Goal: Task Accomplishment & Management: Use online tool/utility

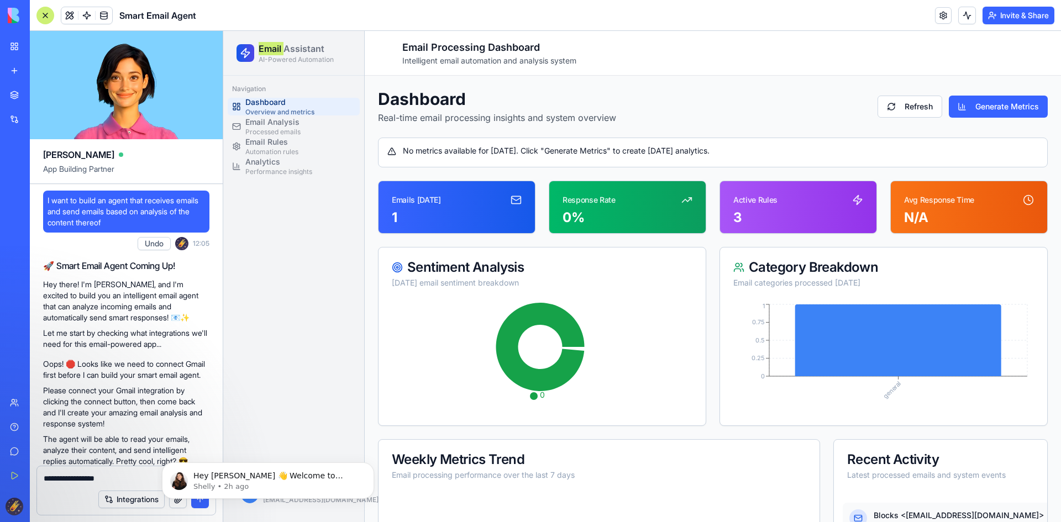
scroll to position [558, 0]
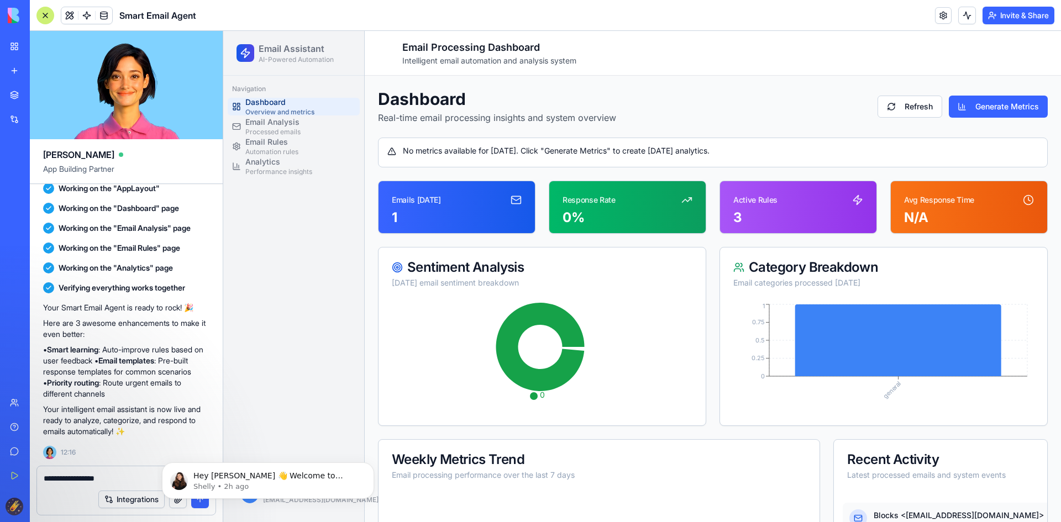
drag, startPoint x: 467, startPoint y: 118, endPoint x: 483, endPoint y: 118, distance: 16.0
click at [467, 118] on p "Real-time email processing insights and system overview" at bounding box center [497, 117] width 238 height 13
click at [316, 244] on div "Navigation Dashboard Overview and metrics Email Analysis Processed emails Email…" at bounding box center [293, 271] width 141 height 391
click at [285, 124] on span "Email Analysis" at bounding box center [272, 122] width 55 height 11
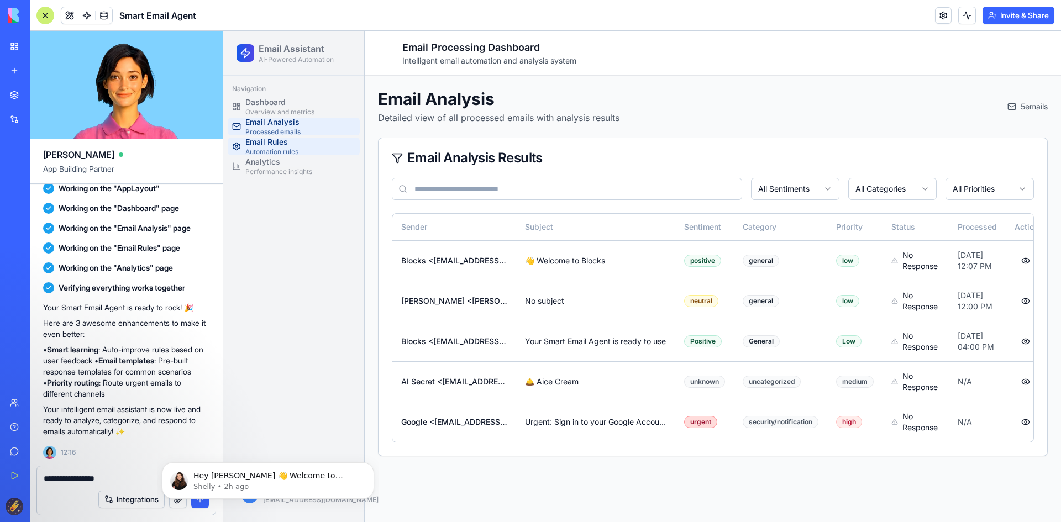
click at [274, 151] on span "Automation rules" at bounding box center [271, 152] width 53 height 9
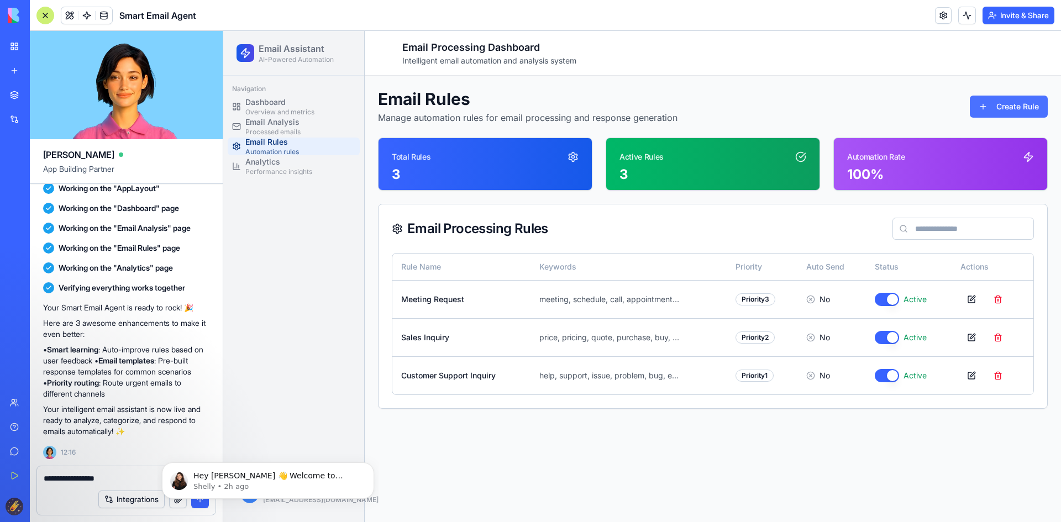
click at [982, 103] on button "Create Rule" at bounding box center [1009, 107] width 78 height 22
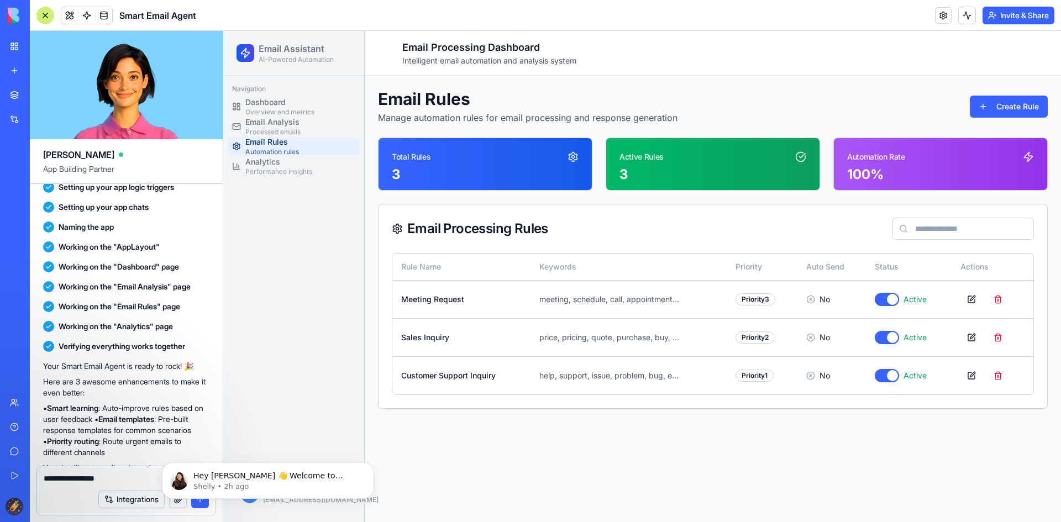
scroll to position [498, 0]
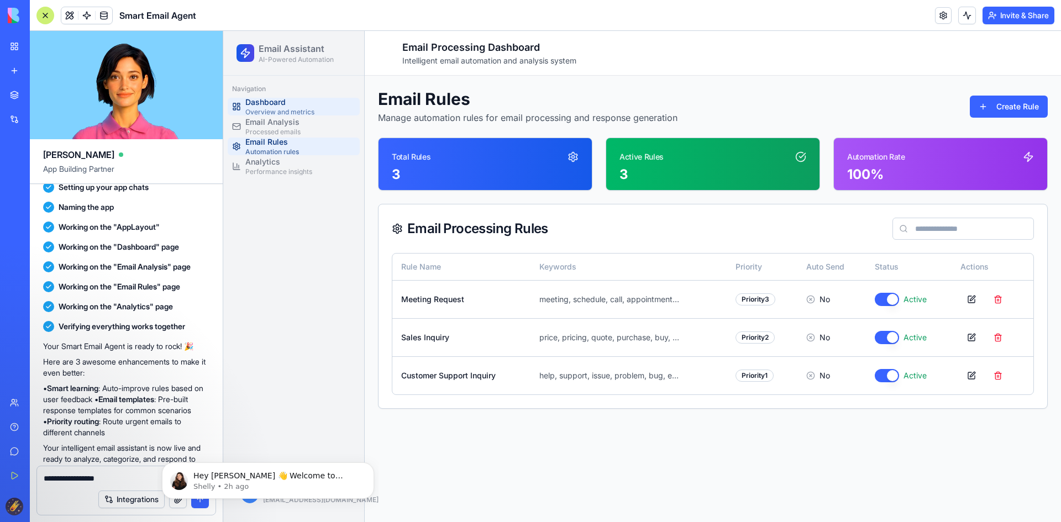
click at [291, 108] on span "Overview and metrics" at bounding box center [279, 112] width 69 height 9
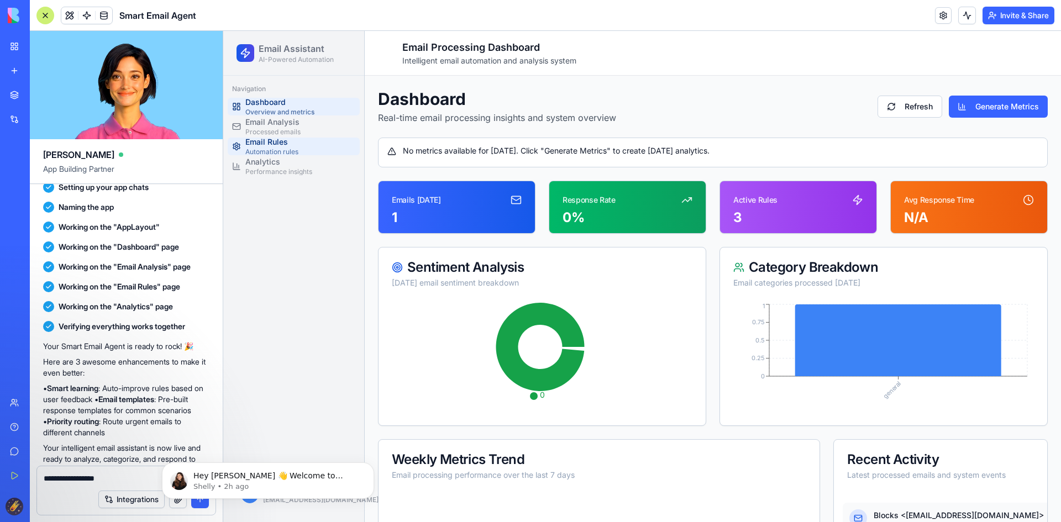
click at [276, 147] on span "Email Rules" at bounding box center [271, 142] width 53 height 11
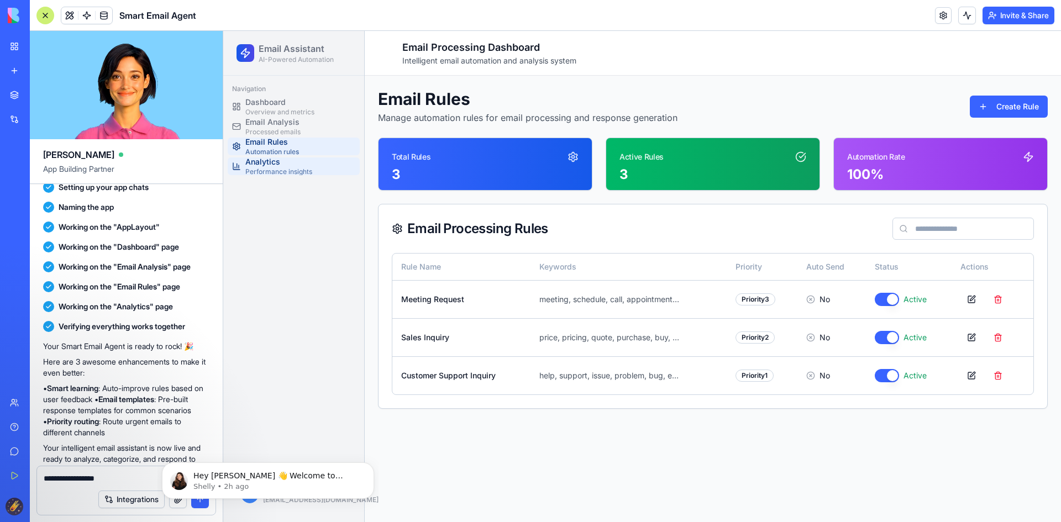
click at [275, 164] on span "Analytics" at bounding box center [278, 161] width 67 height 11
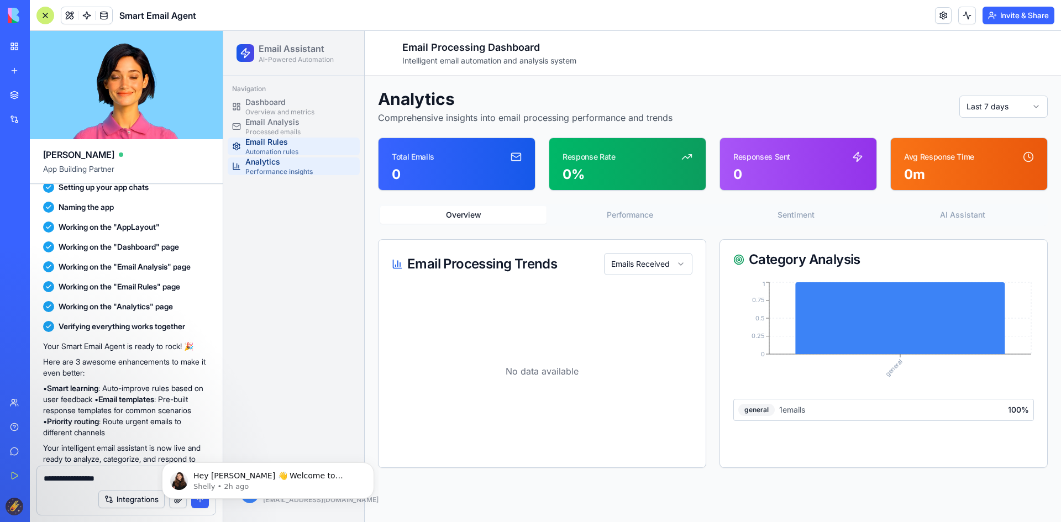
click at [276, 149] on span "Automation rules" at bounding box center [271, 152] width 53 height 9
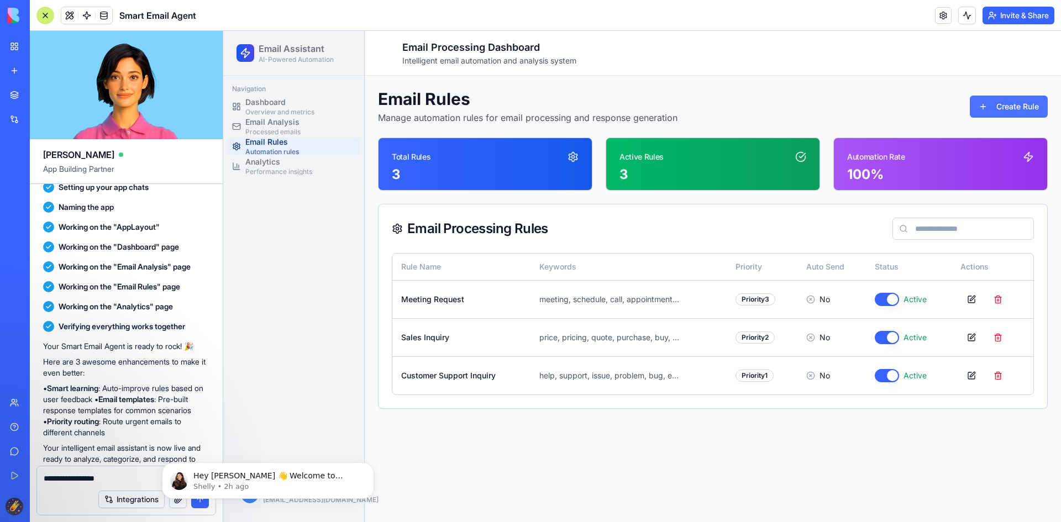
click at [992, 106] on button "Create Rule" at bounding box center [1009, 107] width 78 height 22
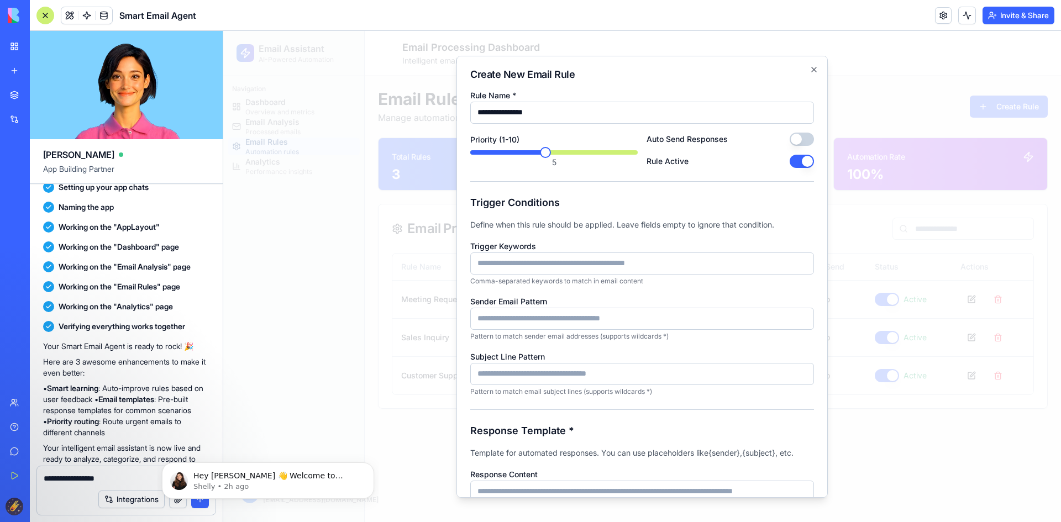
type input "**********"
click at [536, 266] on input "Trigger Keywords" at bounding box center [642, 263] width 344 height 22
click at [533, 320] on input "Sender Email Pattern" at bounding box center [642, 318] width 344 height 22
click at [524, 368] on input "Subject Line Pattern" at bounding box center [642, 374] width 344 height 22
click at [579, 114] on input "**********" at bounding box center [642, 112] width 344 height 22
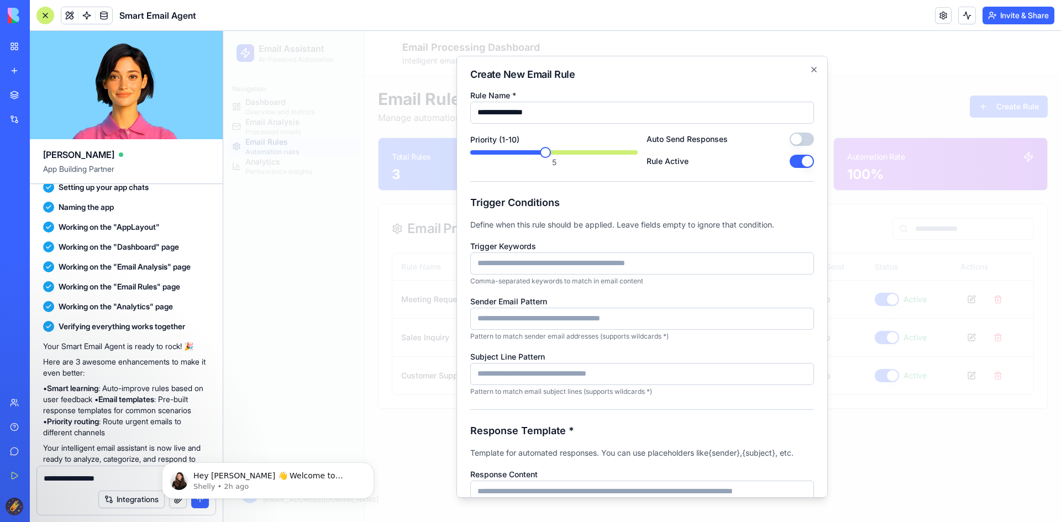
click at [798, 137] on button "Auto Send Responses" at bounding box center [802, 138] width 24 height 13
click at [503, 271] on input "Trigger Keywords" at bounding box center [642, 263] width 344 height 22
type input "******"
click at [507, 318] on input "Sender Email Pattern" at bounding box center [642, 318] width 344 height 22
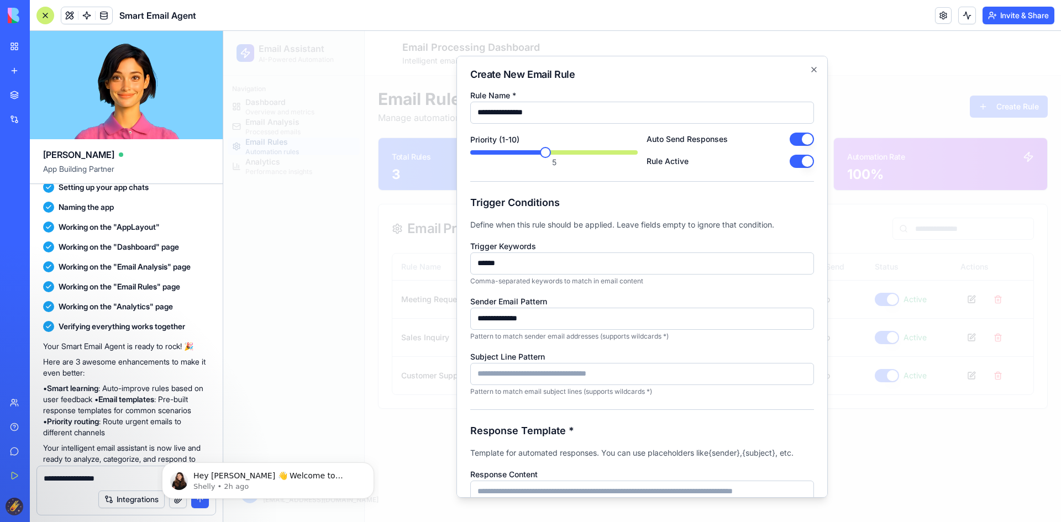
type input "**********"
drag, startPoint x: 527, startPoint y: 268, endPoint x: 413, endPoint y: 273, distance: 114.5
click at [413, 273] on body "**********" at bounding box center [642, 276] width 838 height 491
click at [506, 375] on input "Subject Line Pattern" at bounding box center [642, 374] width 344 height 22
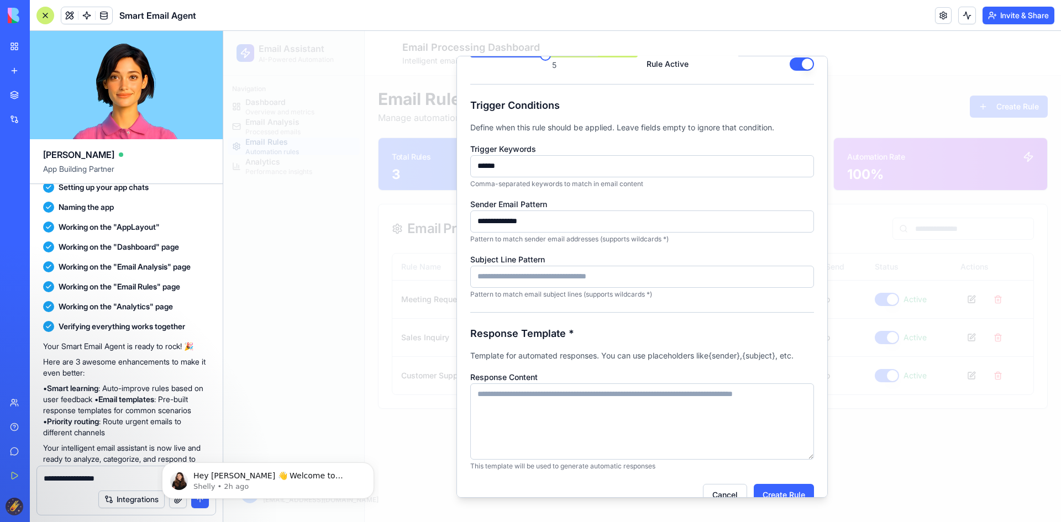
scroll to position [111, 0]
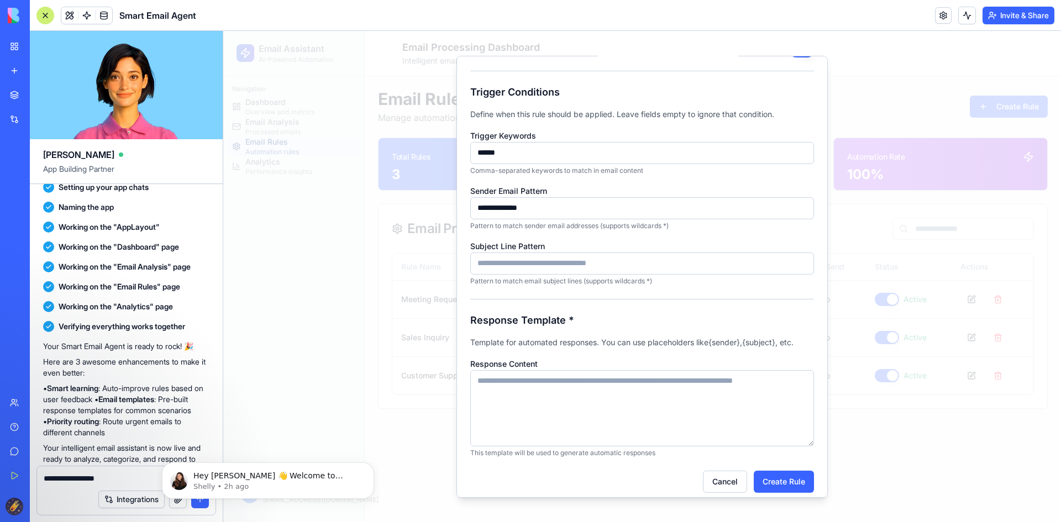
click at [535, 391] on textarea "Response Content" at bounding box center [642, 408] width 344 height 76
type textarea "**********"
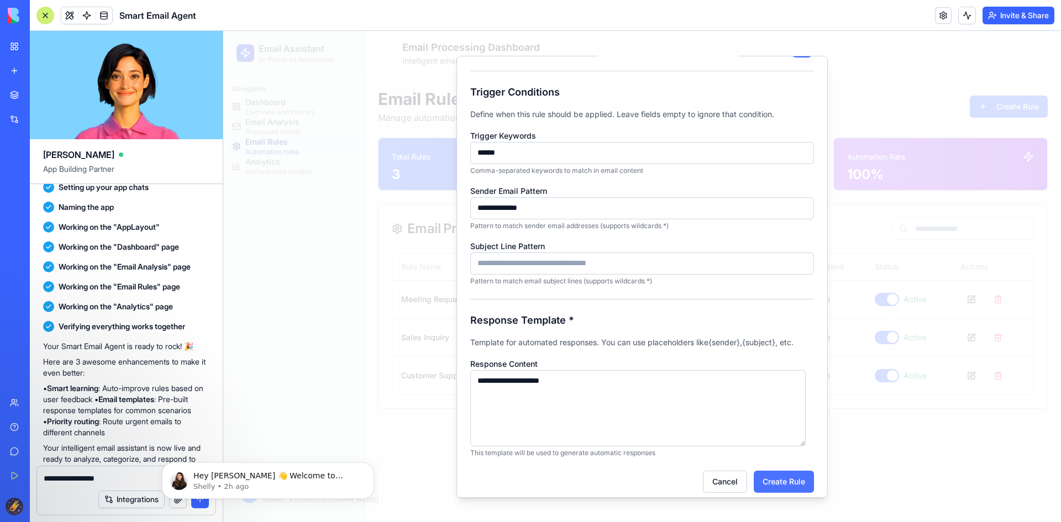
click at [801, 484] on button "Create Rule" at bounding box center [784, 481] width 60 height 22
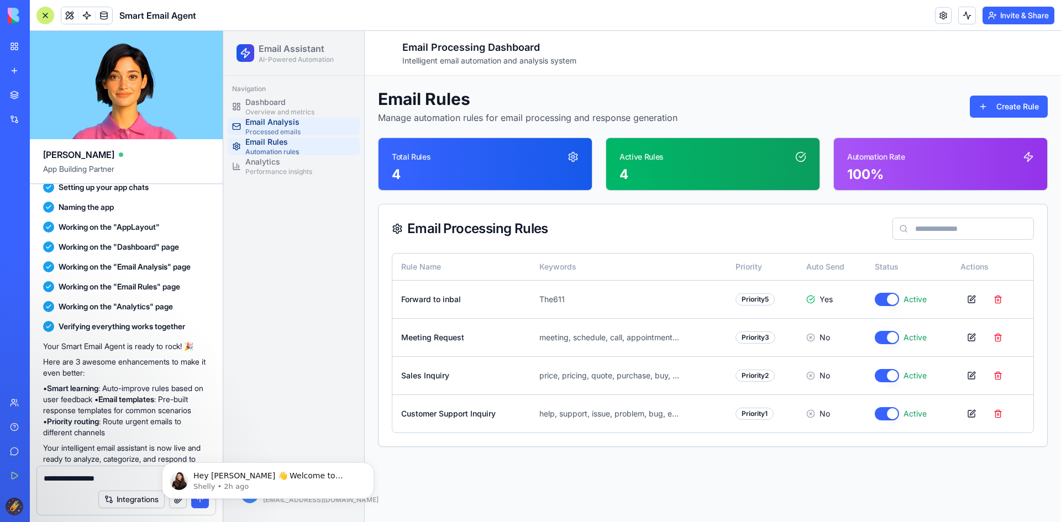
click at [276, 118] on span "Email Analysis" at bounding box center [272, 122] width 55 height 11
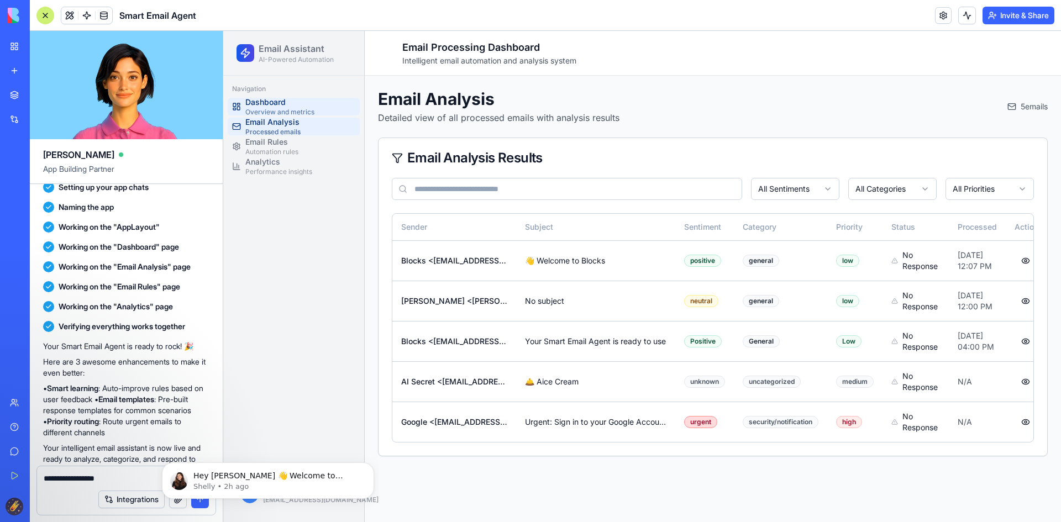
click at [270, 106] on span "Dashboard" at bounding box center [279, 102] width 69 height 11
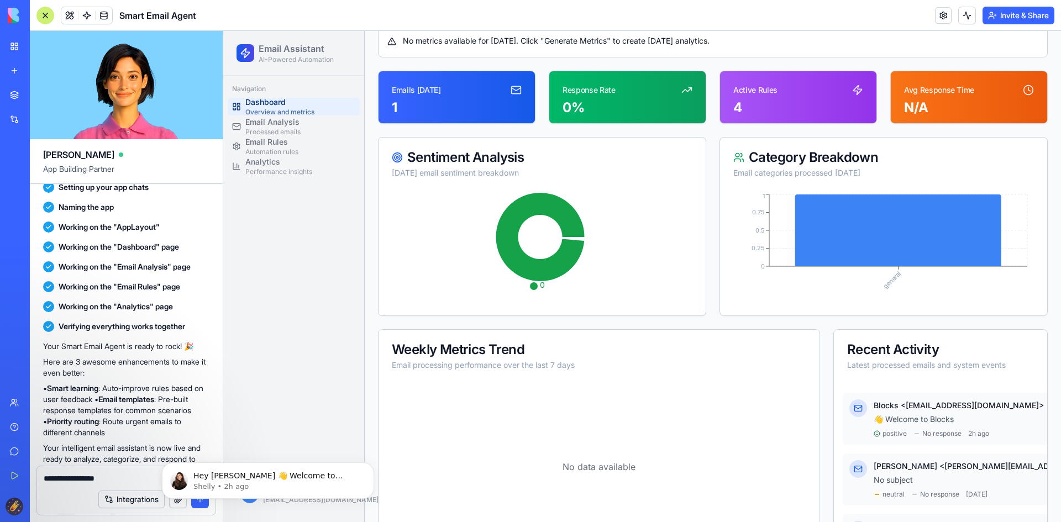
scroll to position [111, 0]
click at [267, 148] on span "Automation rules" at bounding box center [271, 152] width 53 height 9
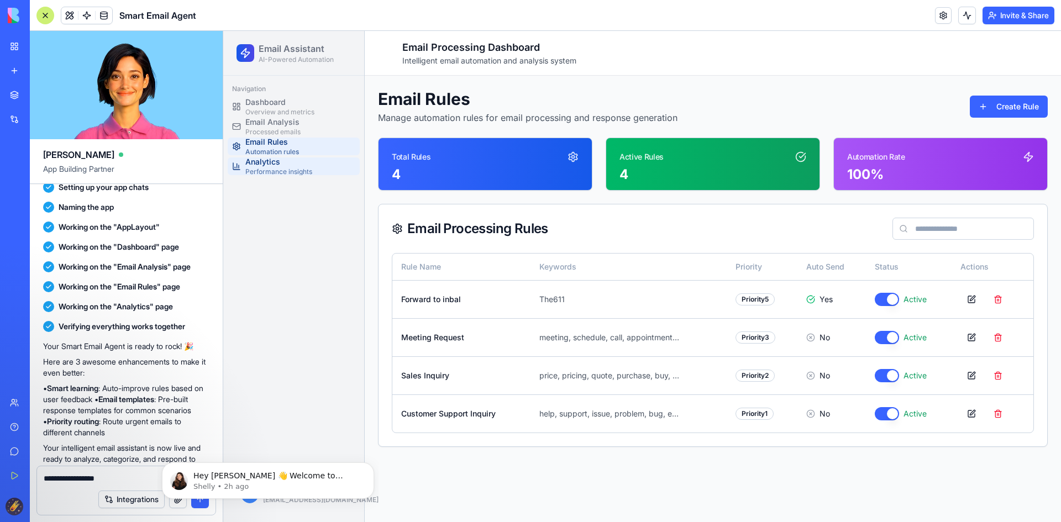
click at [285, 173] on span "Performance insights" at bounding box center [278, 172] width 67 height 9
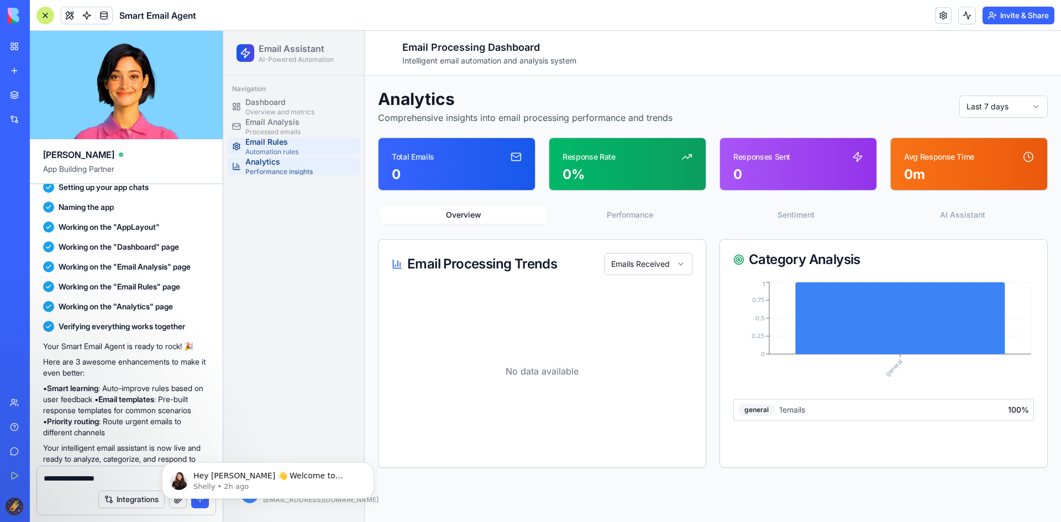
click at [303, 152] on link "Email Rules Automation rules" at bounding box center [294, 147] width 132 height 18
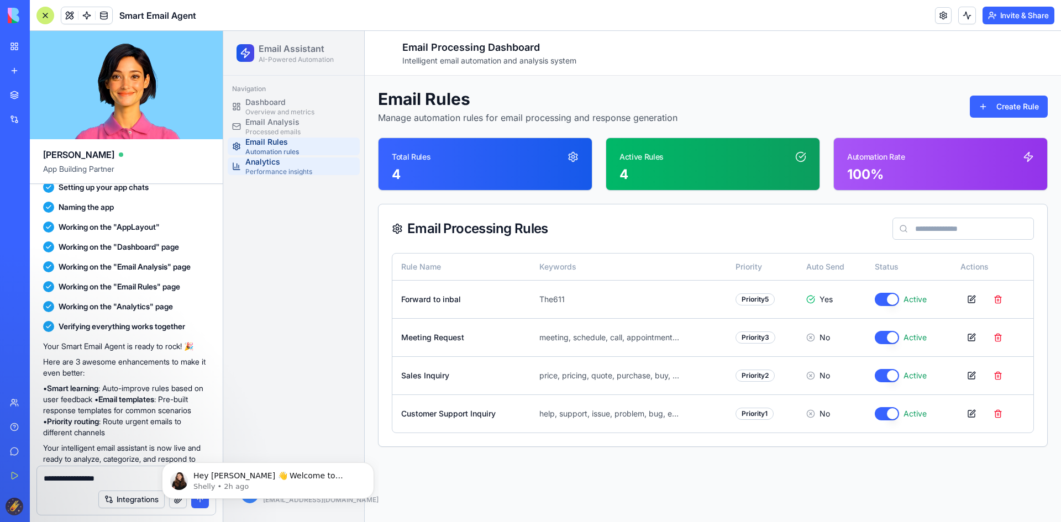
click at [265, 169] on span "Performance insights" at bounding box center [278, 172] width 67 height 9
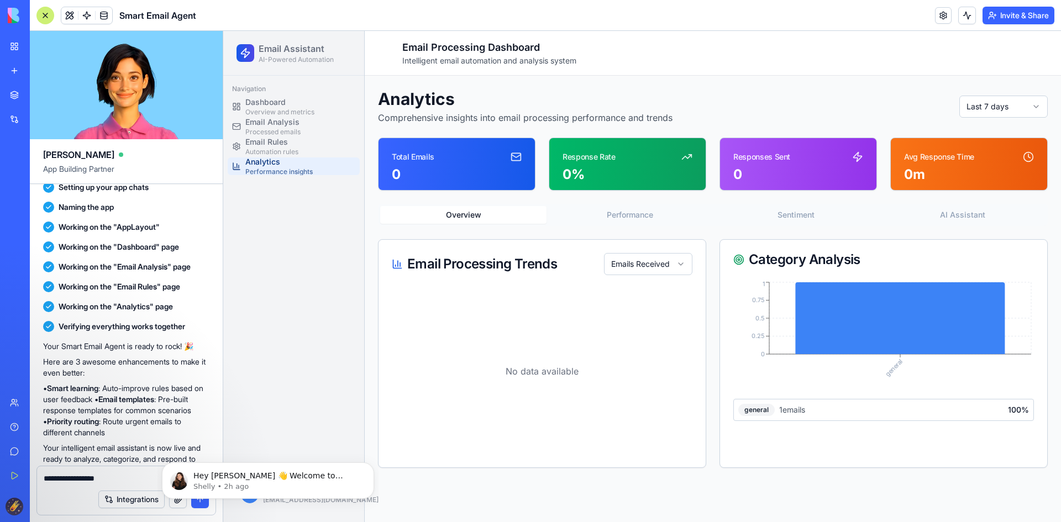
click at [410, 154] on div "Total Emails" at bounding box center [413, 156] width 43 height 11
click at [446, 211] on button "Overview" at bounding box center [463, 215] width 166 height 18
click at [577, 167] on div "0 %" at bounding box center [628, 175] width 130 height 18
drag, startPoint x: 774, startPoint y: 151, endPoint x: 786, endPoint y: 154, distance: 11.8
click at [776, 152] on div "Responses Sent" at bounding box center [762, 156] width 57 height 11
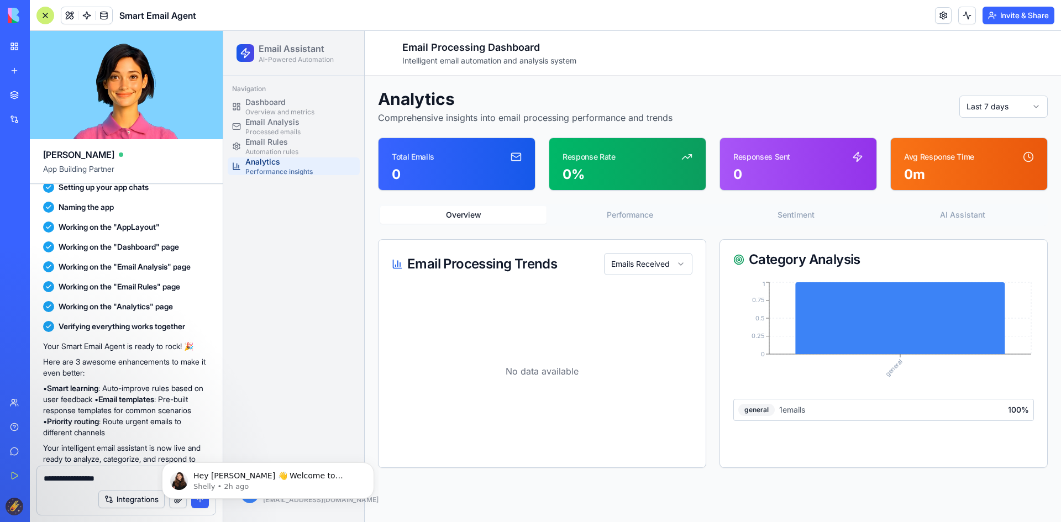
click at [945, 170] on div "0 m" at bounding box center [969, 175] width 130 height 18
click at [418, 213] on button "Overview" at bounding box center [463, 215] width 166 height 18
click at [276, 108] on span "Overview and metrics" at bounding box center [279, 112] width 69 height 9
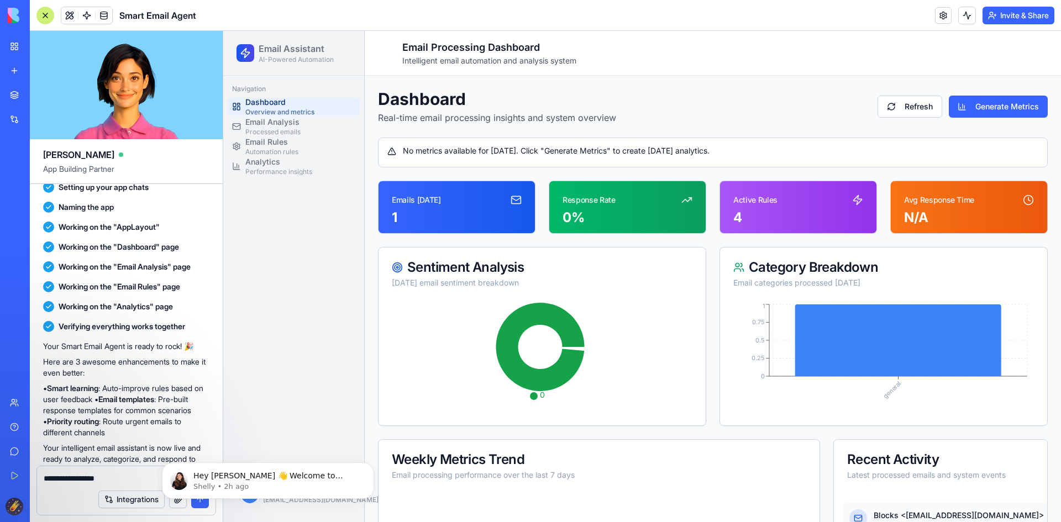
click at [438, 203] on div "Emails [DATE]" at bounding box center [457, 200] width 130 height 11
click at [514, 196] on icon at bounding box center [516, 200] width 11 height 11
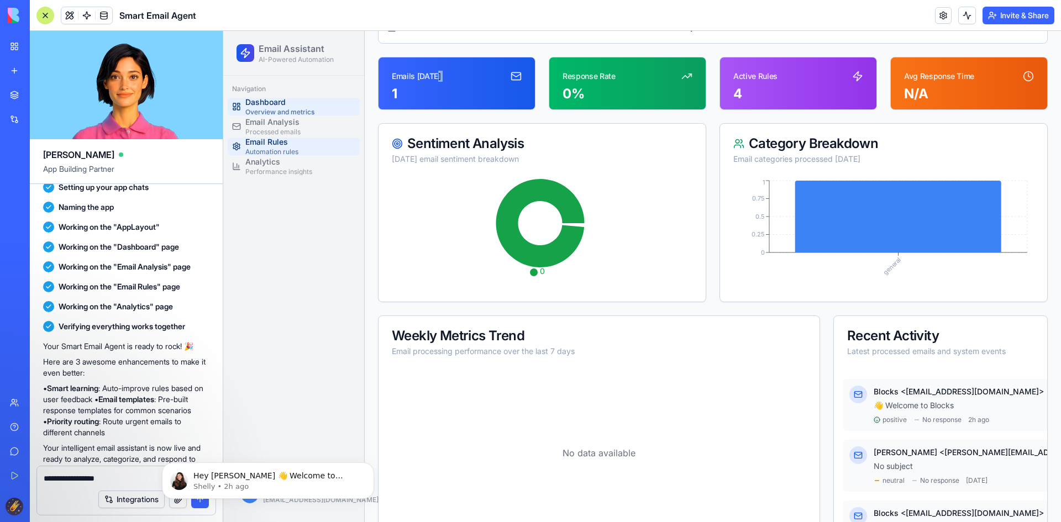
scroll to position [55, 0]
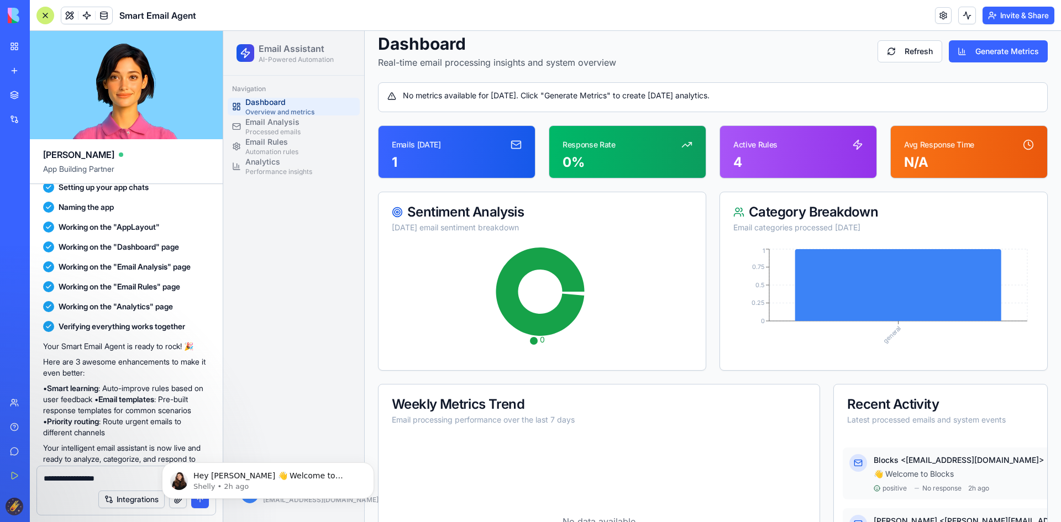
click at [816, 142] on div "Active Rules" at bounding box center [799, 144] width 130 height 11
click at [804, 156] on div "4" at bounding box center [799, 163] width 130 height 18
click at [320, 150] on link "Email Rules Automation rules" at bounding box center [294, 147] width 132 height 18
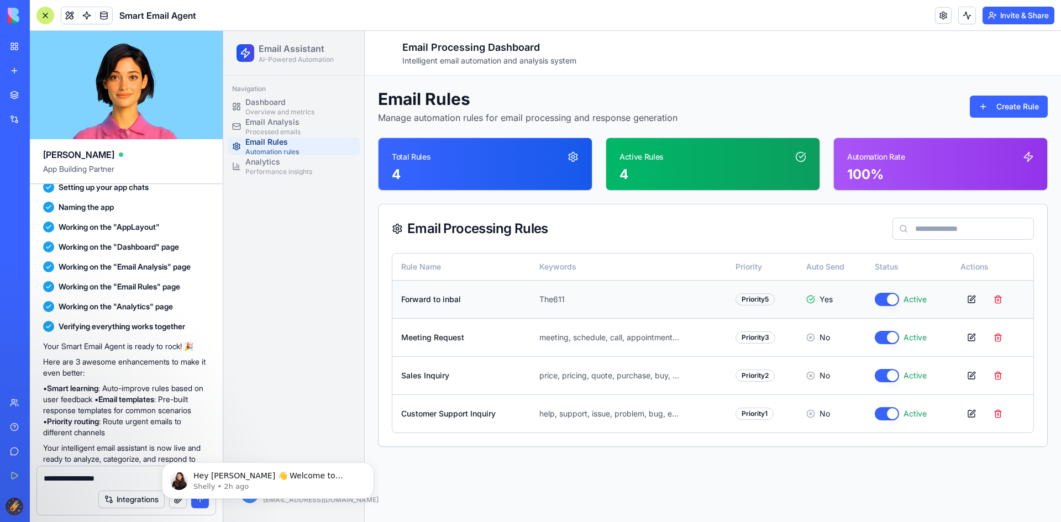
click at [471, 311] on td "Forward to inbal" at bounding box center [462, 299] width 138 height 38
click at [972, 296] on button at bounding box center [972, 300] width 22 height 20
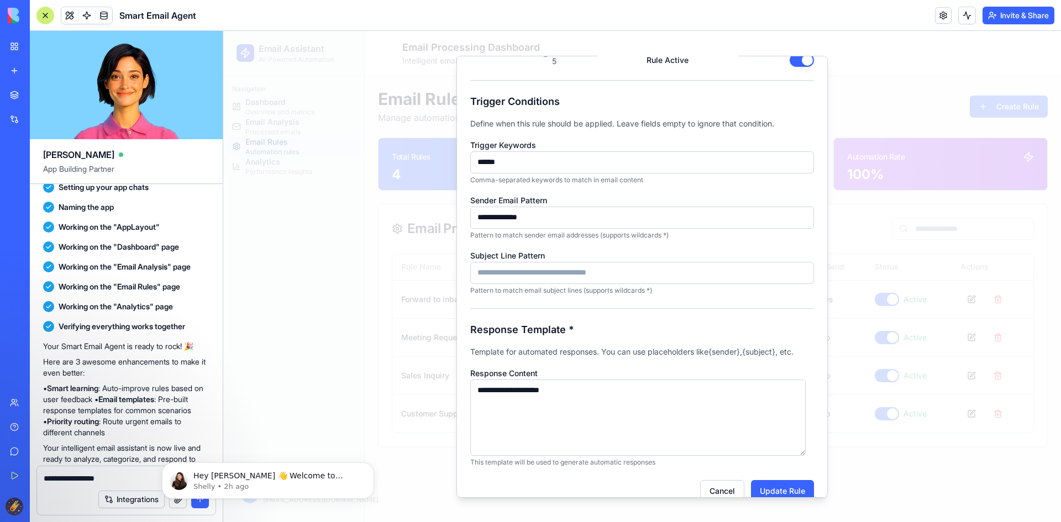
scroll to position [119, 0]
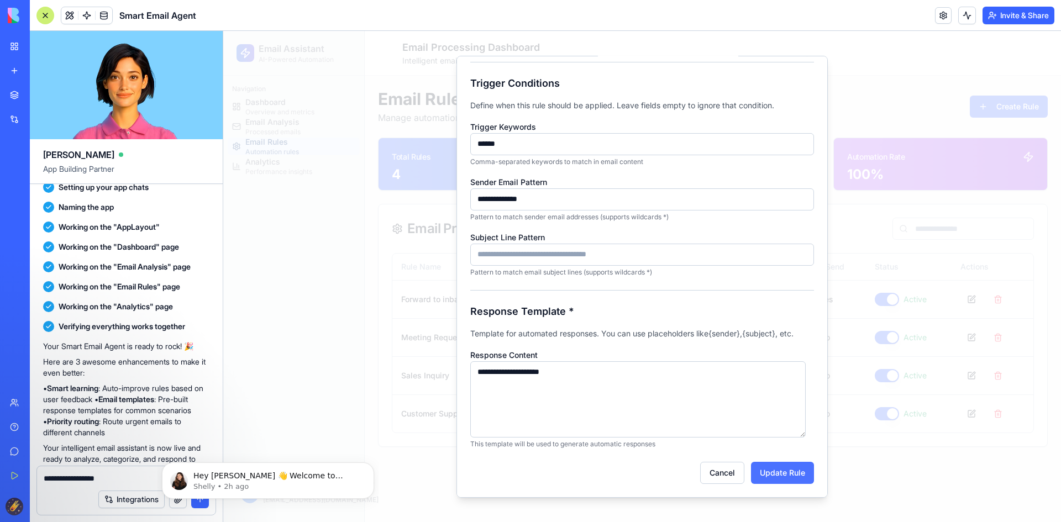
click at [782, 473] on button "Update Rule" at bounding box center [782, 473] width 63 height 22
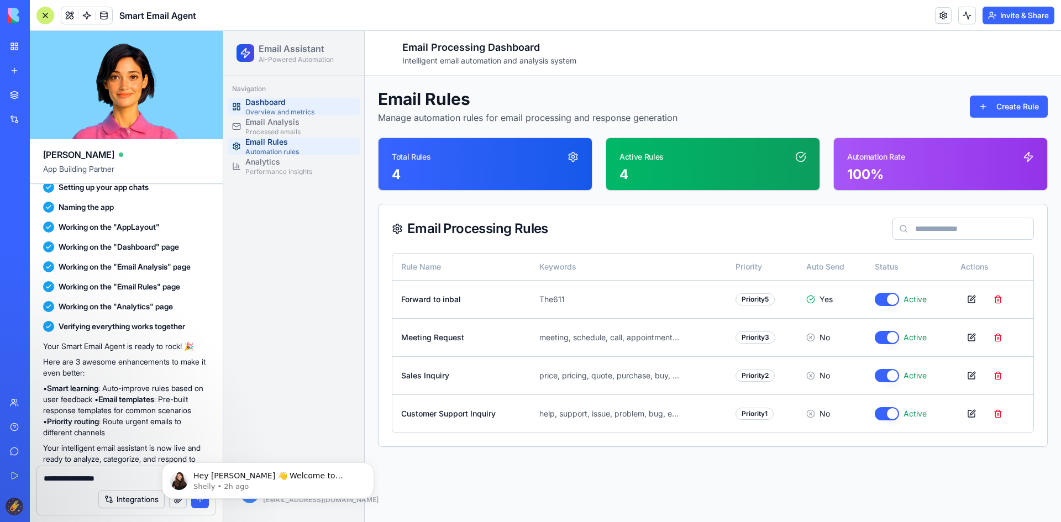
click at [282, 100] on span "Dashboard" at bounding box center [279, 102] width 69 height 11
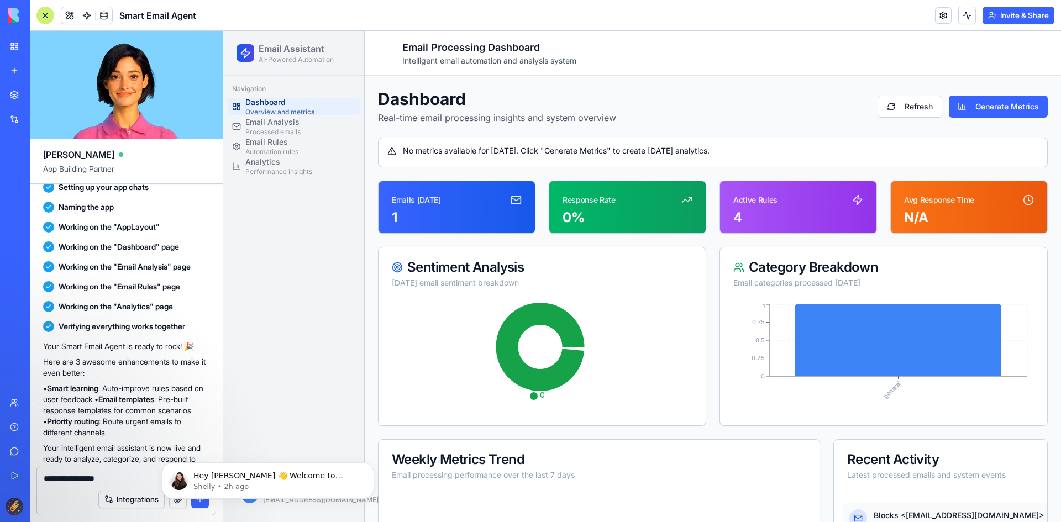
click at [458, 213] on div "1" at bounding box center [457, 218] width 130 height 18
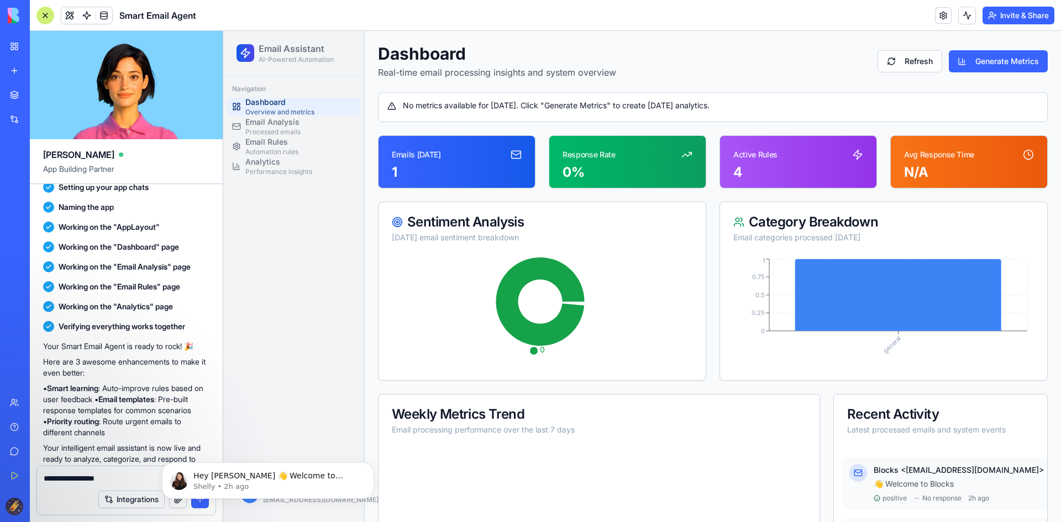
scroll to position [207, 0]
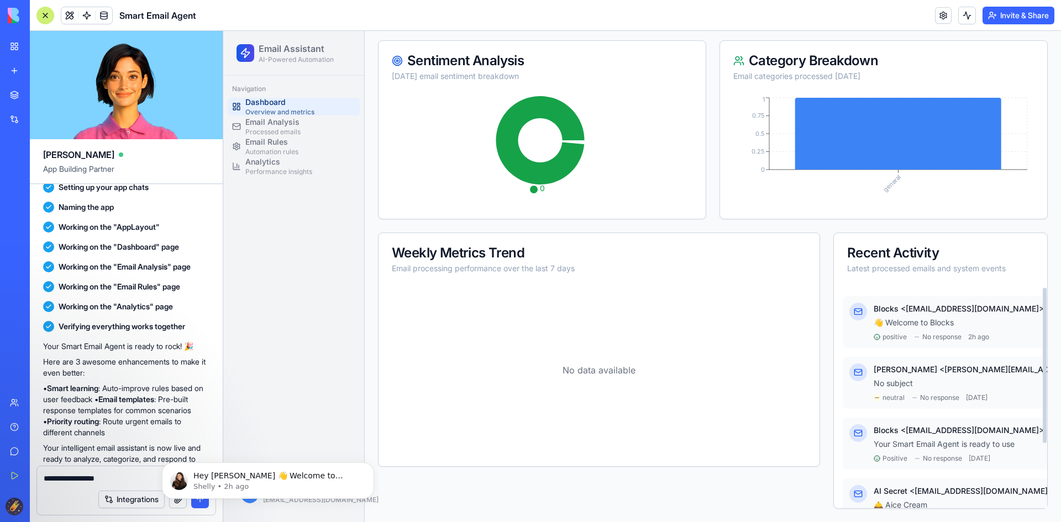
click at [915, 321] on p "👋 Welcome to Blocks" at bounding box center [1024, 322] width 300 height 11
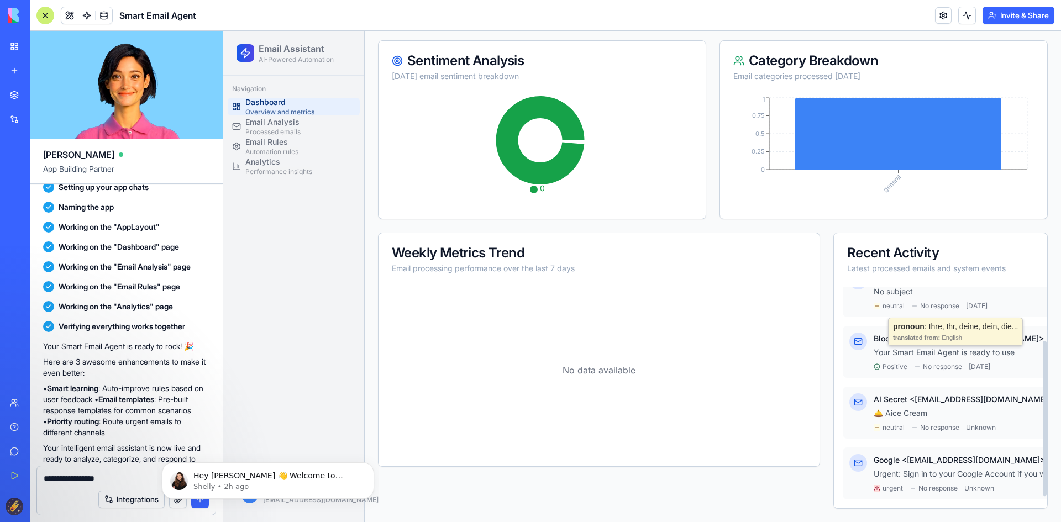
scroll to position [0, 0]
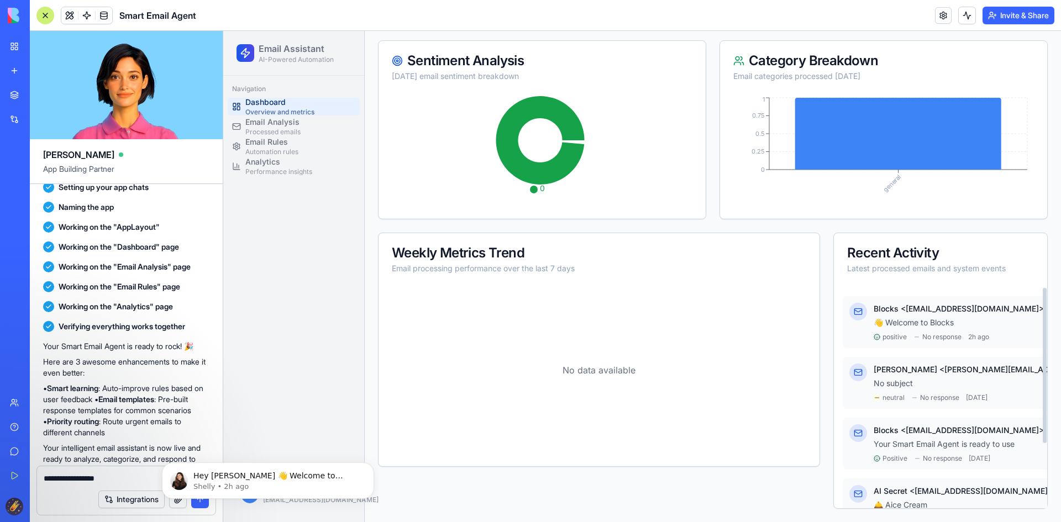
click at [991, 390] on div "[PERSON_NAME] <[PERSON_NAME][EMAIL_ADDRESS][DOMAIN_NAME]> low No subject neutra…" at bounding box center [1024, 383] width 300 height 39
click at [940, 374] on p "[PERSON_NAME] <[PERSON_NAME][EMAIL_ADDRESS][DOMAIN_NAME]>" at bounding box center [1010, 369] width 273 height 11
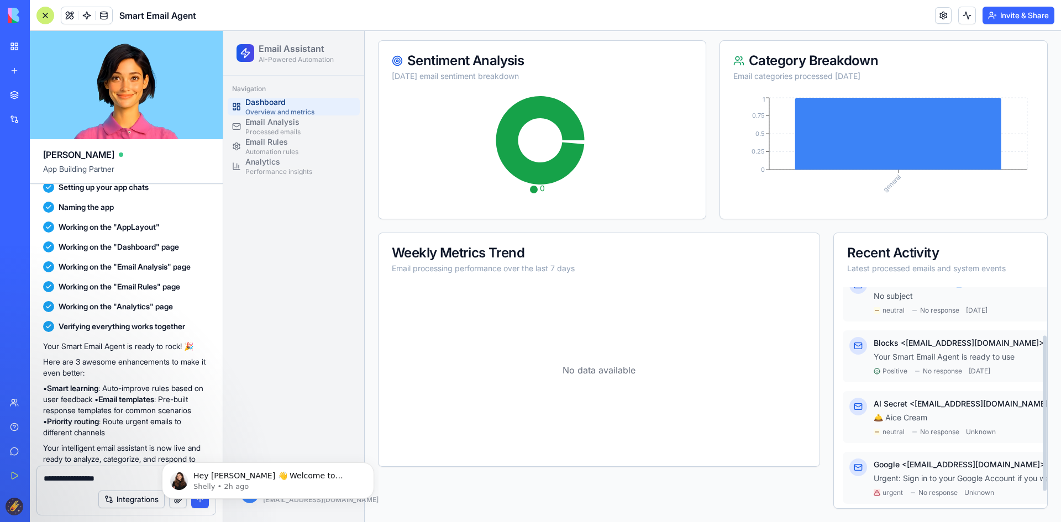
scroll to position [92, 0]
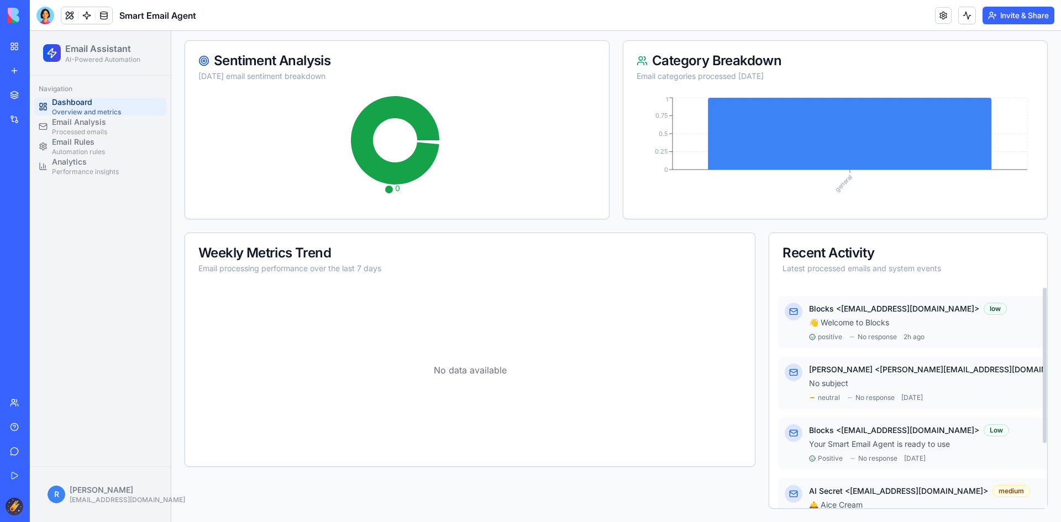
scroll to position [55, 0]
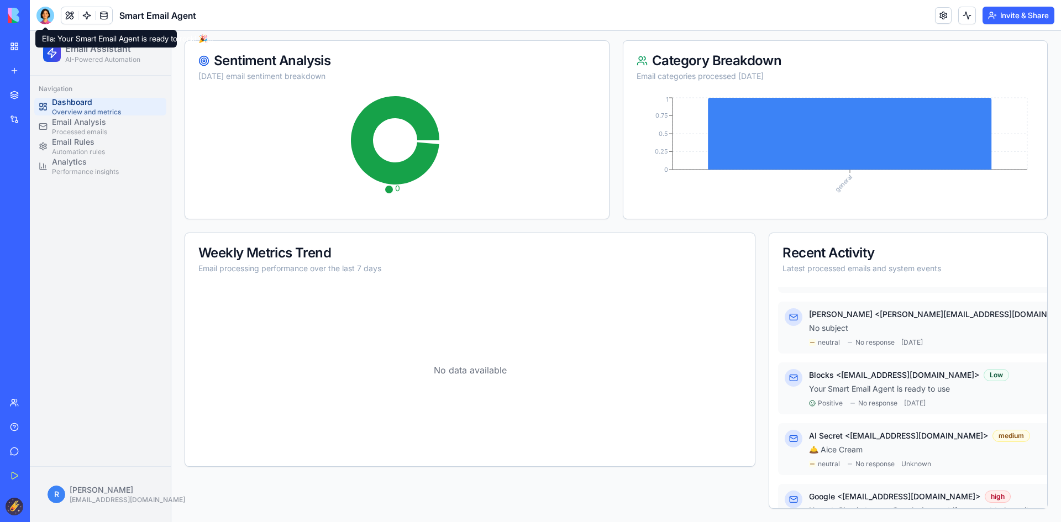
click at [44, 9] on div at bounding box center [45, 16] width 18 height 18
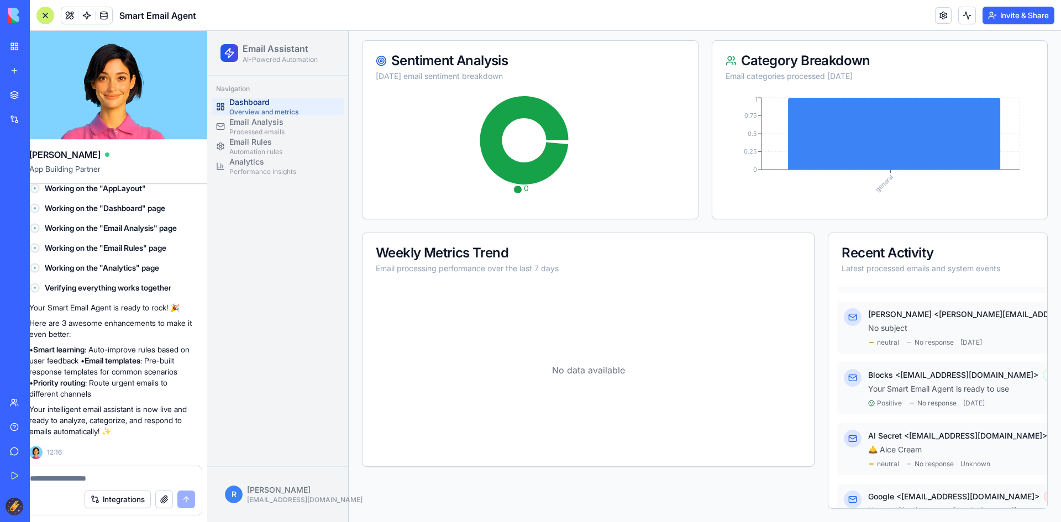
scroll to position [0, 0]
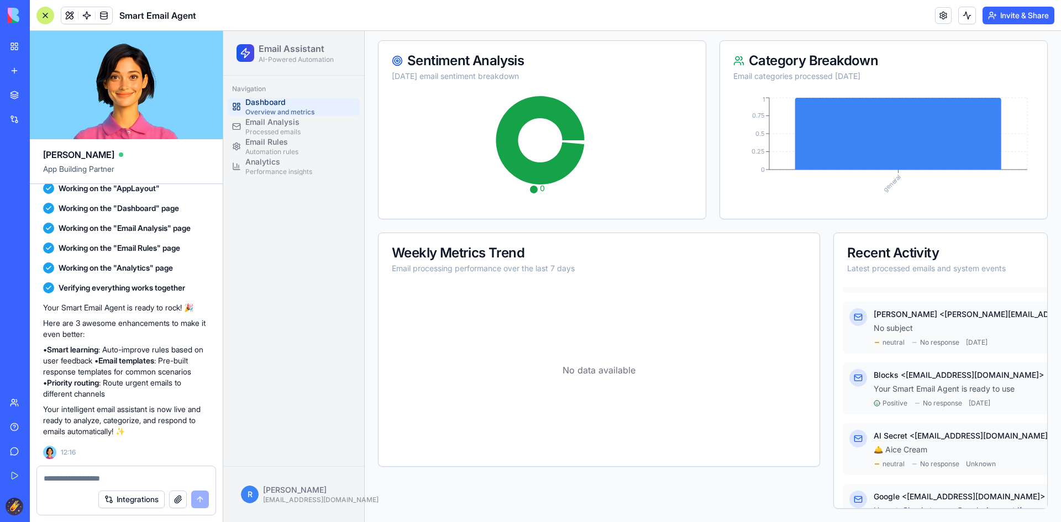
click at [96, 475] on textarea at bounding box center [126, 478] width 165 height 11
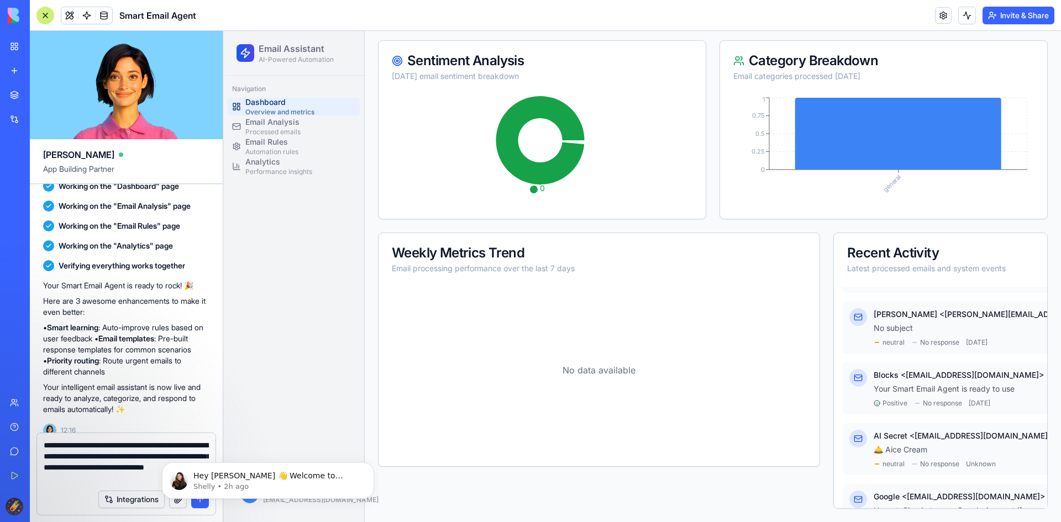
type textarea "**********"
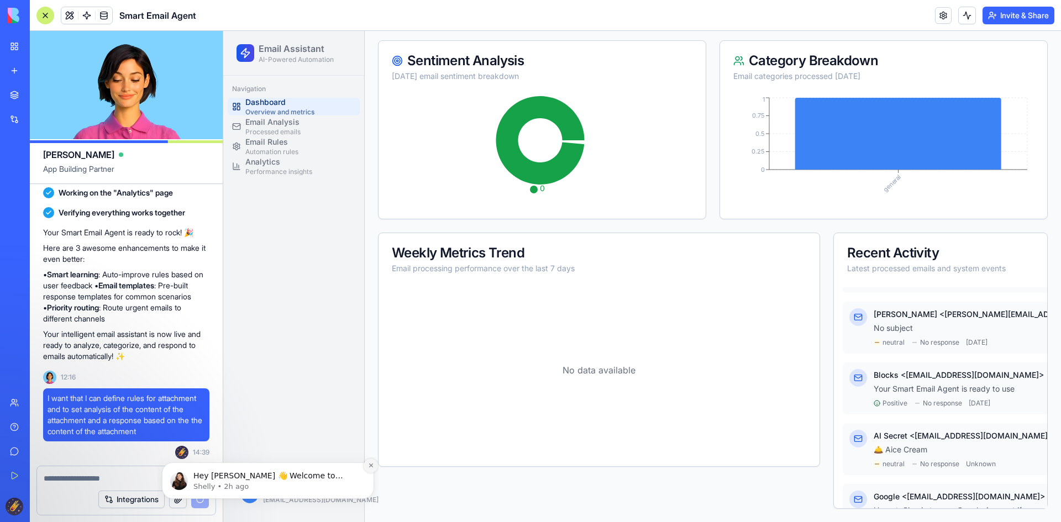
click at [374, 466] on icon "Dismiss notification" at bounding box center [371, 466] width 6 height 6
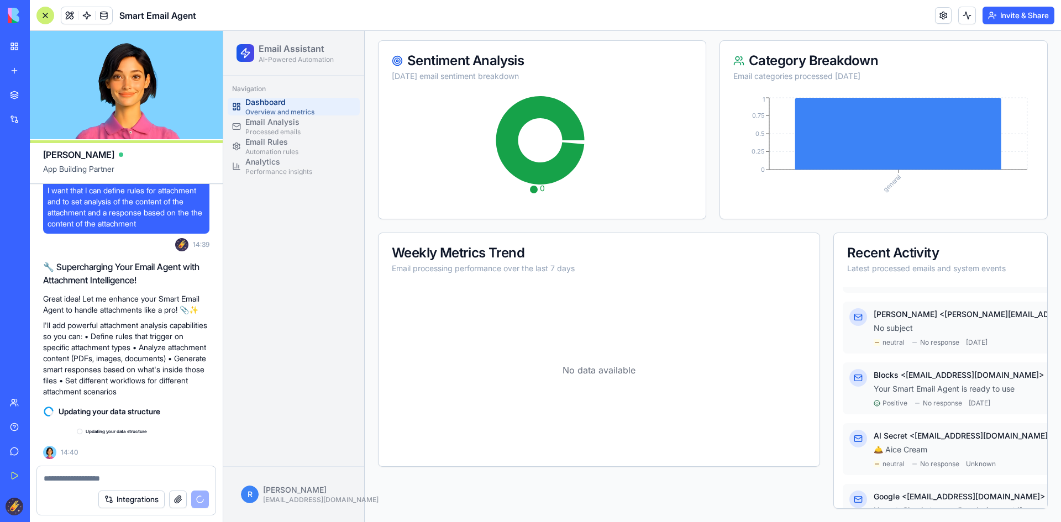
scroll to position [864, 0]
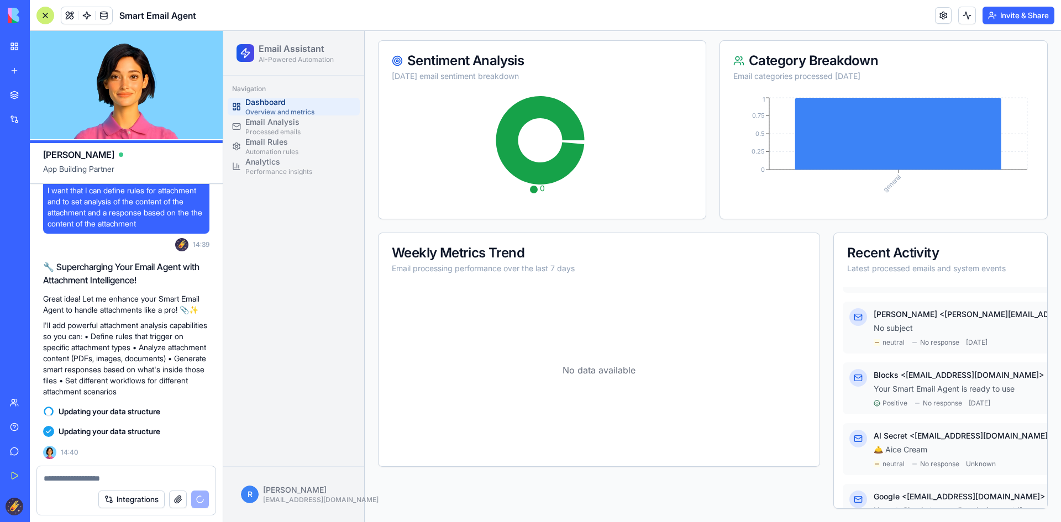
click at [14, 17] on img at bounding box center [42, 15] width 69 height 15
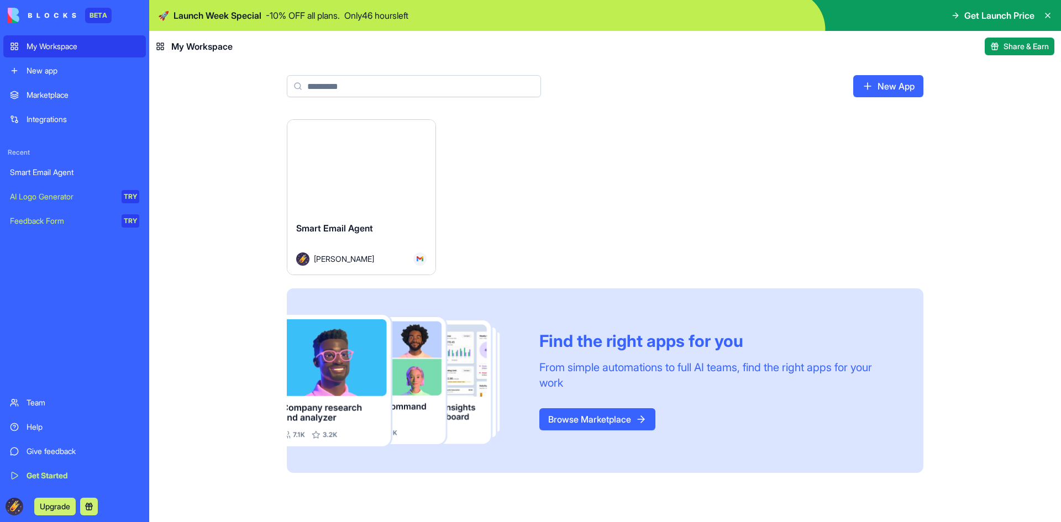
click at [1021, 18] on span "Get Launch Price" at bounding box center [1000, 15] width 70 height 13
click at [315, 17] on p "- 10 % OFF all plans." at bounding box center [303, 15] width 74 height 13
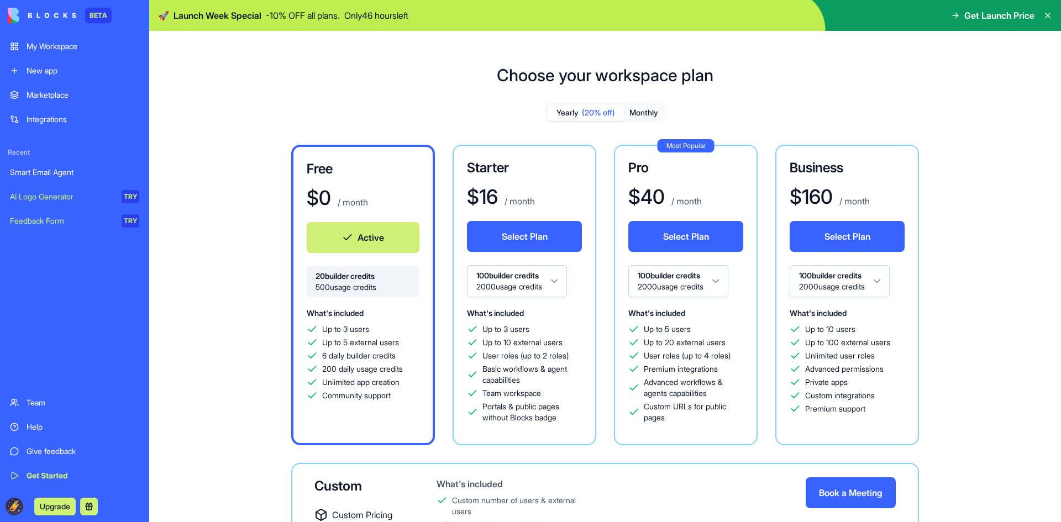
click at [205, 89] on div "Choose your workspace plan Yearly (20% off) Monthly Free $ 0 / month Active 20 …" at bounding box center [605, 347] width 912 height 599
click at [54, 48] on div "My Workspace" at bounding box center [83, 46] width 113 height 11
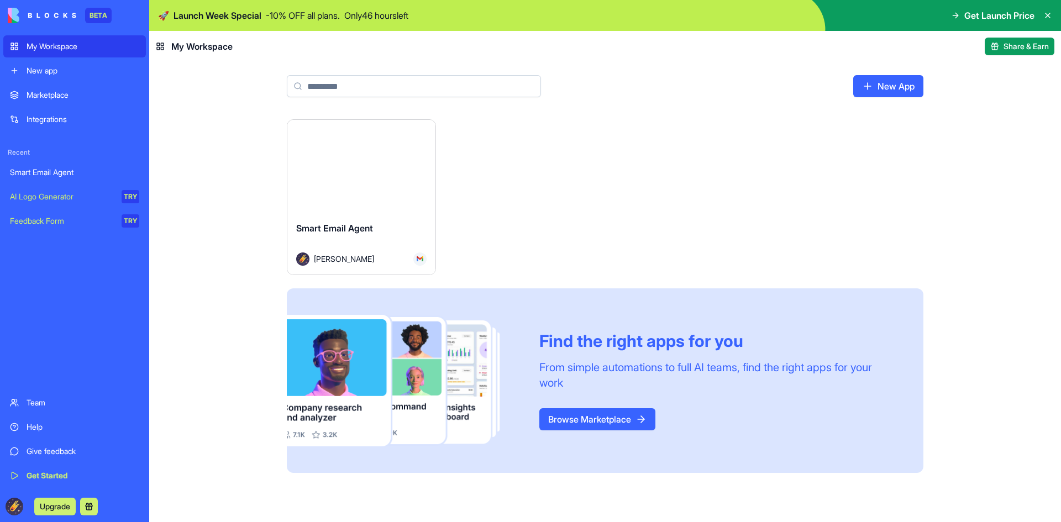
click at [360, 169] on button "Launch" at bounding box center [361, 166] width 83 height 22
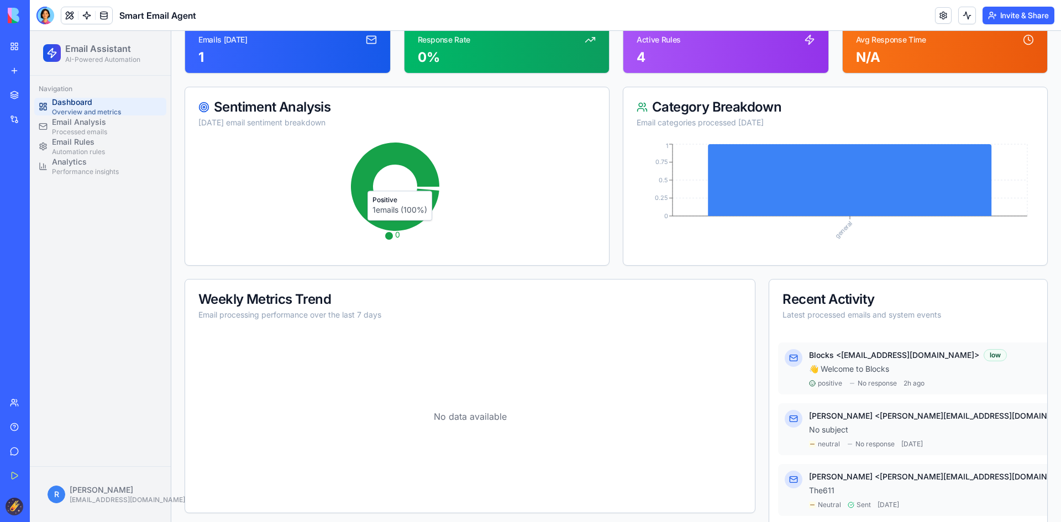
scroll to position [207, 0]
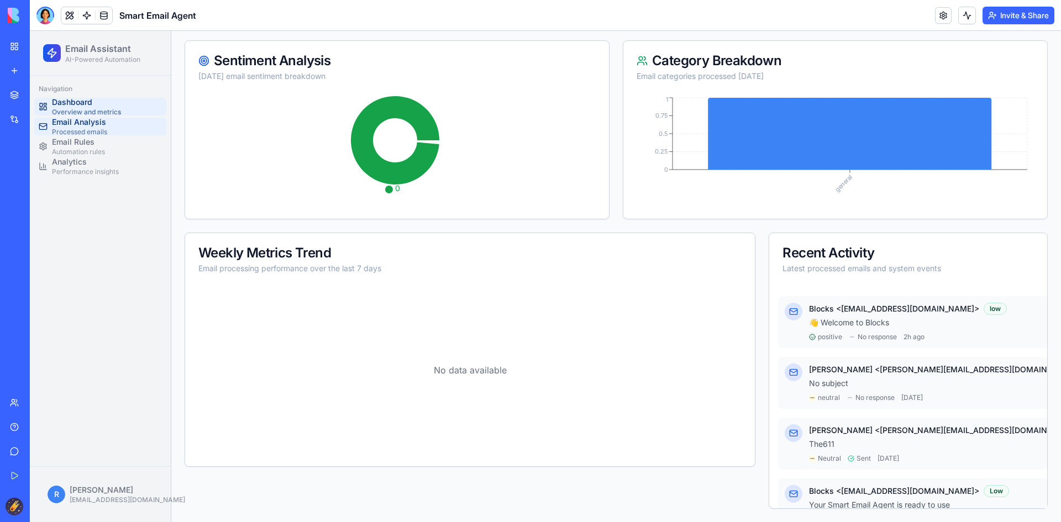
click at [85, 132] on span "Processed emails" at bounding box center [79, 132] width 55 height 9
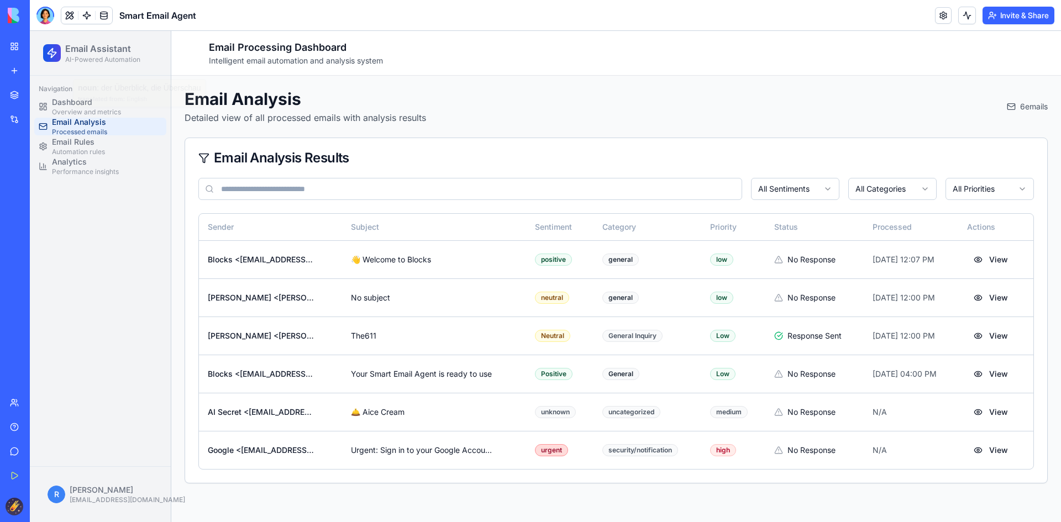
click at [77, 155] on ul "Dashboard Overview and metrics Email Analysis Processed emails Email Rules Auto…" at bounding box center [100, 136] width 132 height 77
click at [81, 147] on span "Email Rules" at bounding box center [78, 142] width 53 height 11
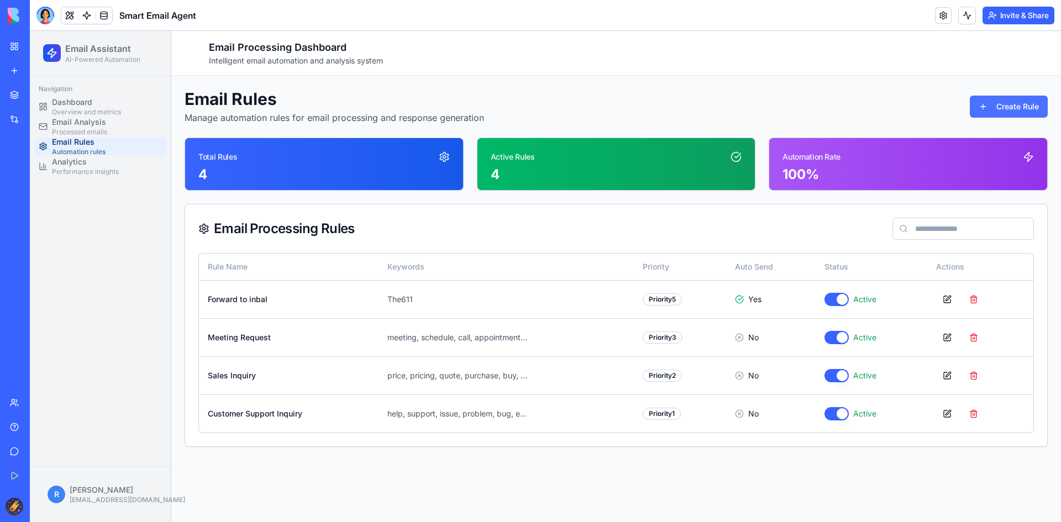
click at [1029, 104] on button "Create Rule" at bounding box center [1009, 107] width 78 height 22
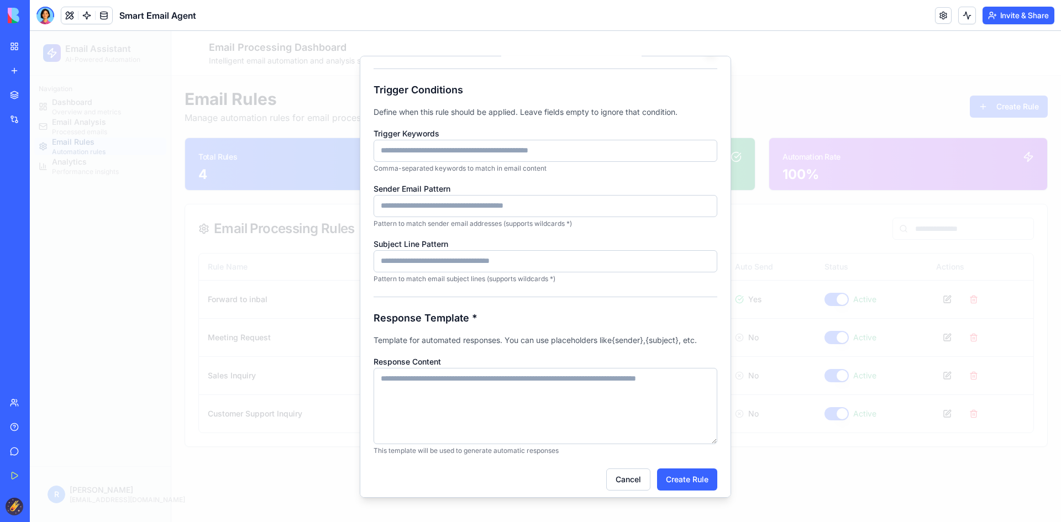
scroll to position [119, 0]
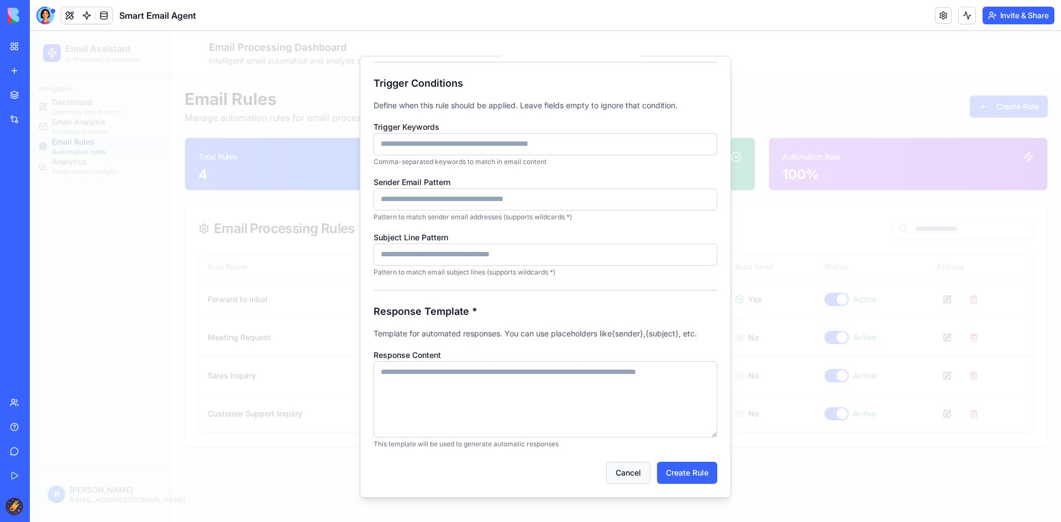
click at [606, 469] on button "Cancel" at bounding box center [628, 473] width 44 height 22
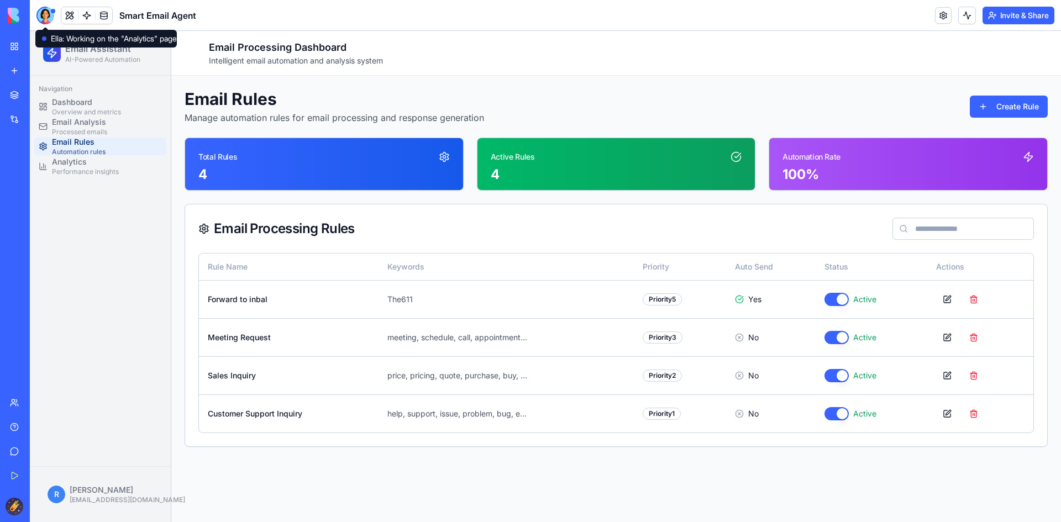
click at [43, 13] on div at bounding box center [45, 16] width 18 height 18
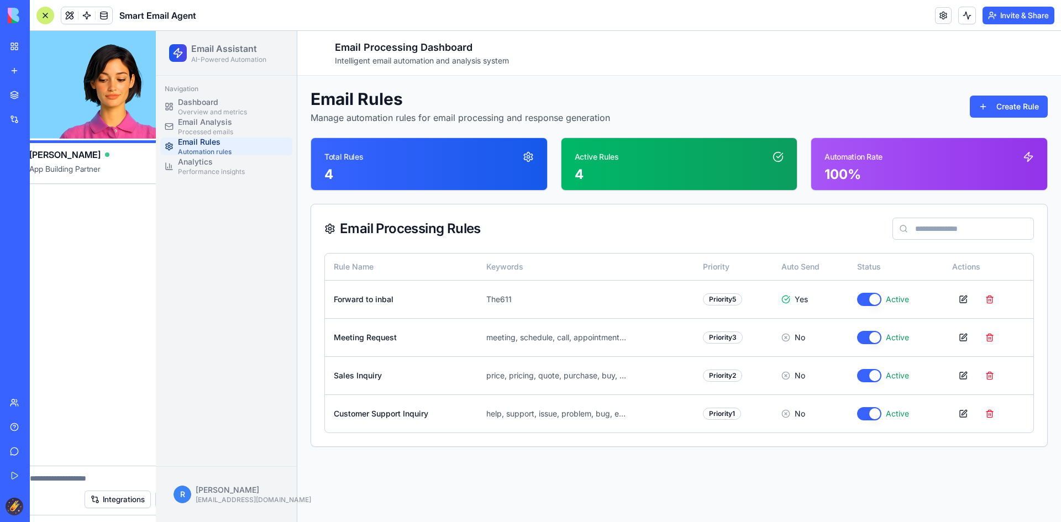
scroll to position [0, 0]
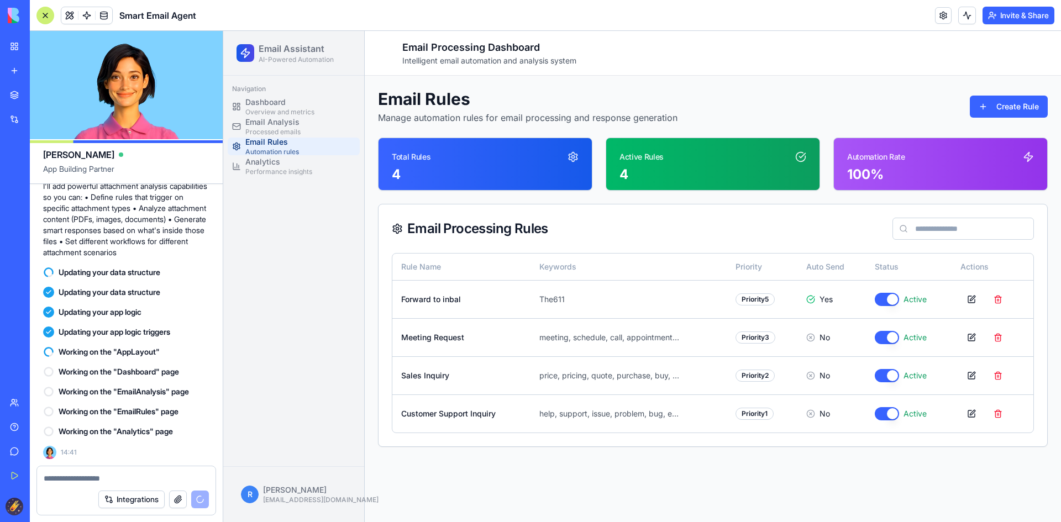
click at [53, 153] on span "[PERSON_NAME]" at bounding box center [78, 154] width 71 height 13
click at [119, 154] on div at bounding box center [121, 155] width 4 height 4
click at [143, 82] on video at bounding box center [126, 85] width 193 height 108
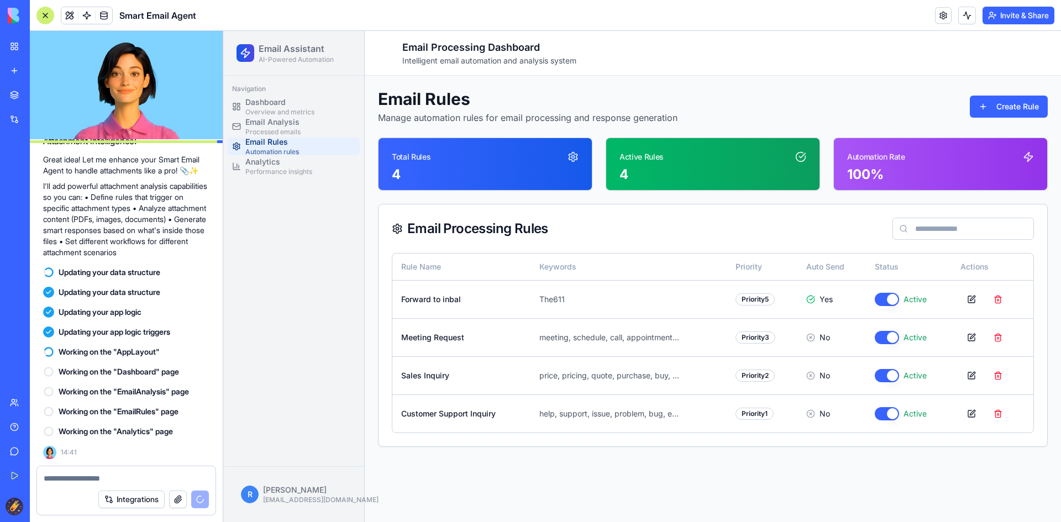
scroll to position [958, 0]
click at [112, 499] on button "Integrations" at bounding box center [131, 500] width 66 height 18
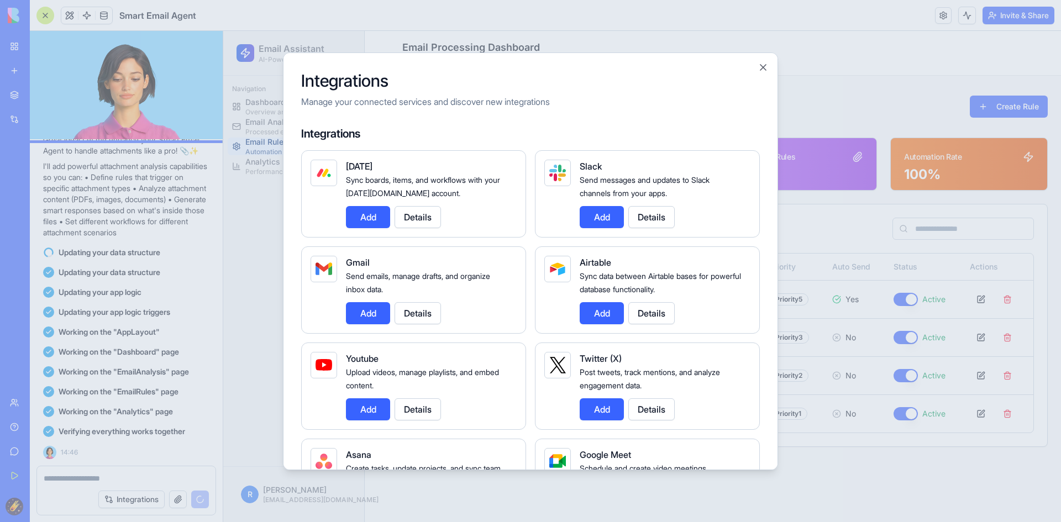
scroll to position [1378, 0]
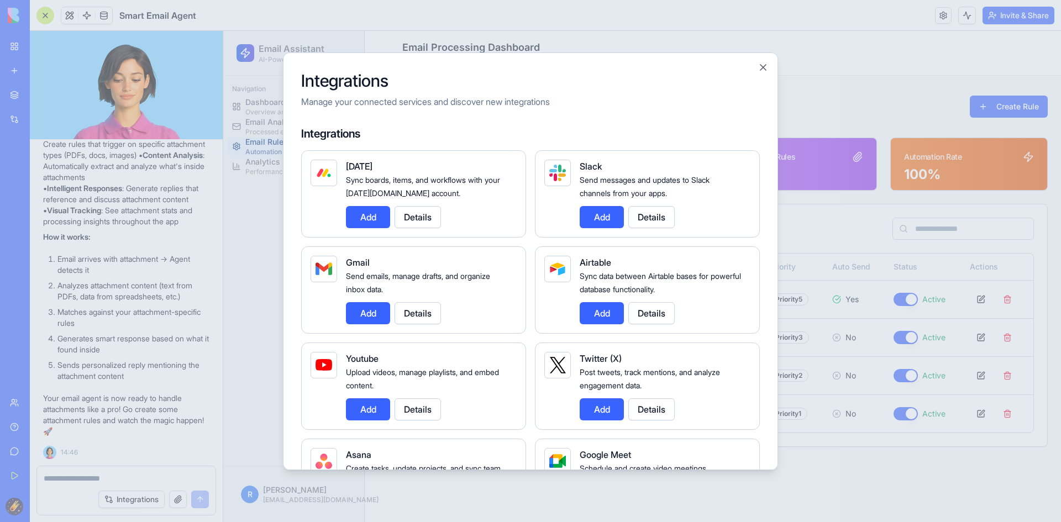
click at [205, 337] on div at bounding box center [530, 261] width 1061 height 522
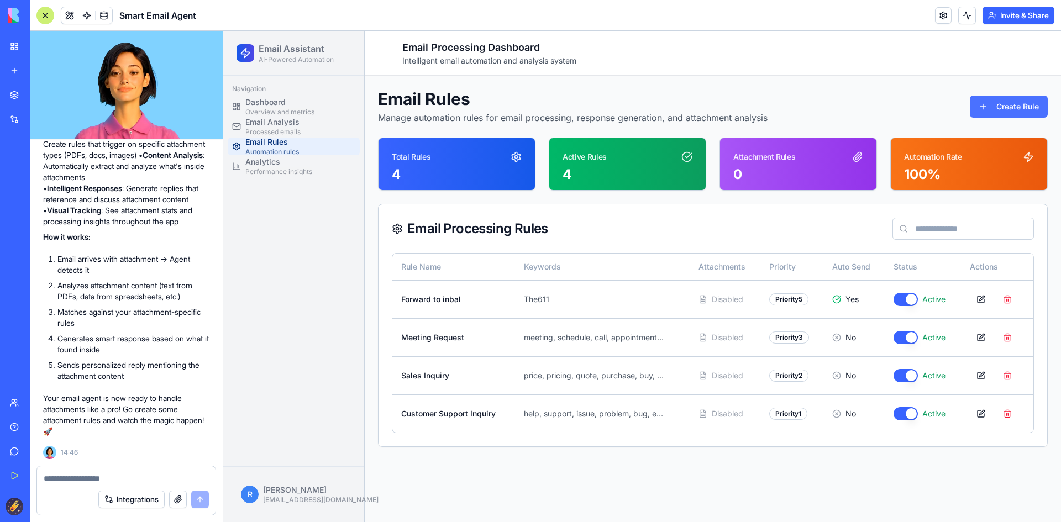
click at [993, 104] on button "Create Rule" at bounding box center [1009, 107] width 78 height 22
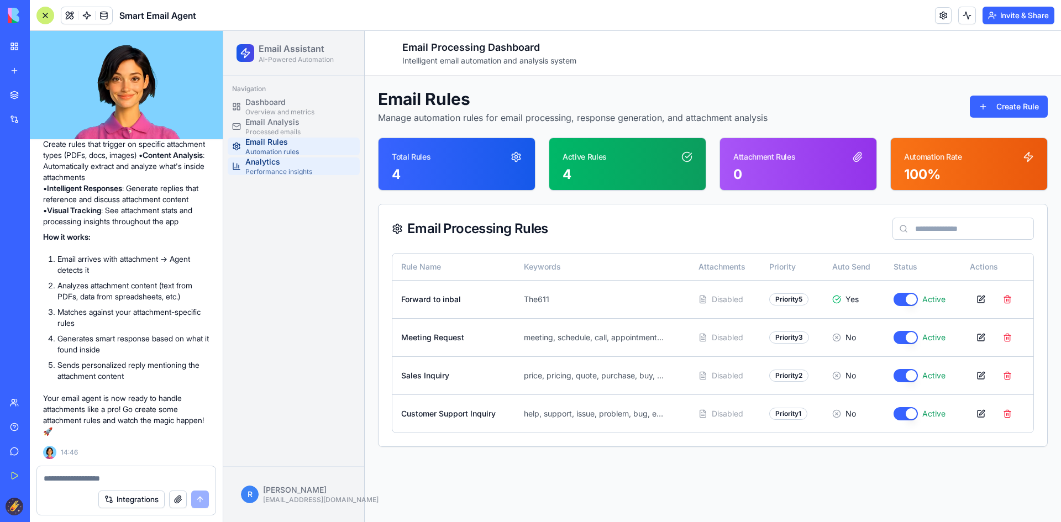
click at [295, 169] on span "Performance insights" at bounding box center [278, 172] width 67 height 9
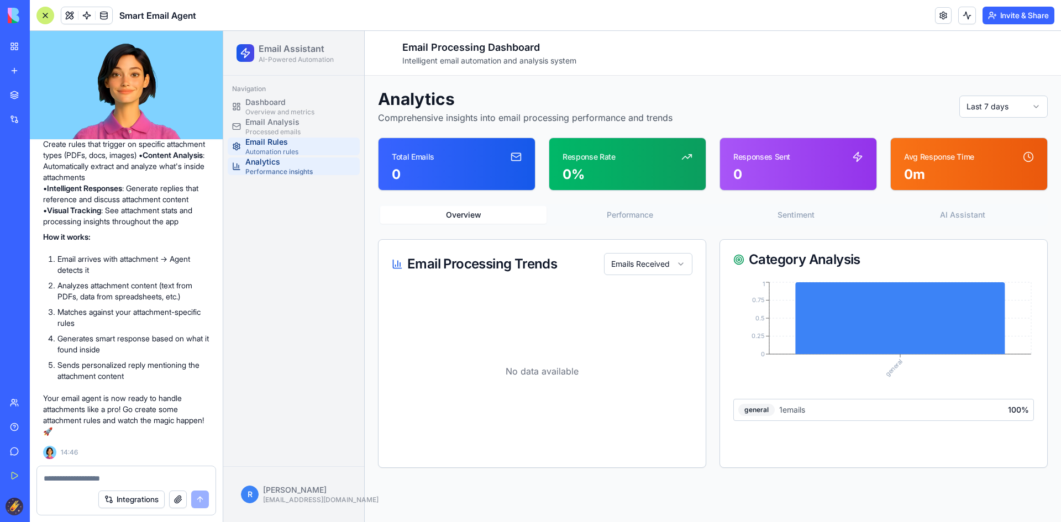
click at [279, 149] on span "Automation rules" at bounding box center [271, 152] width 53 height 9
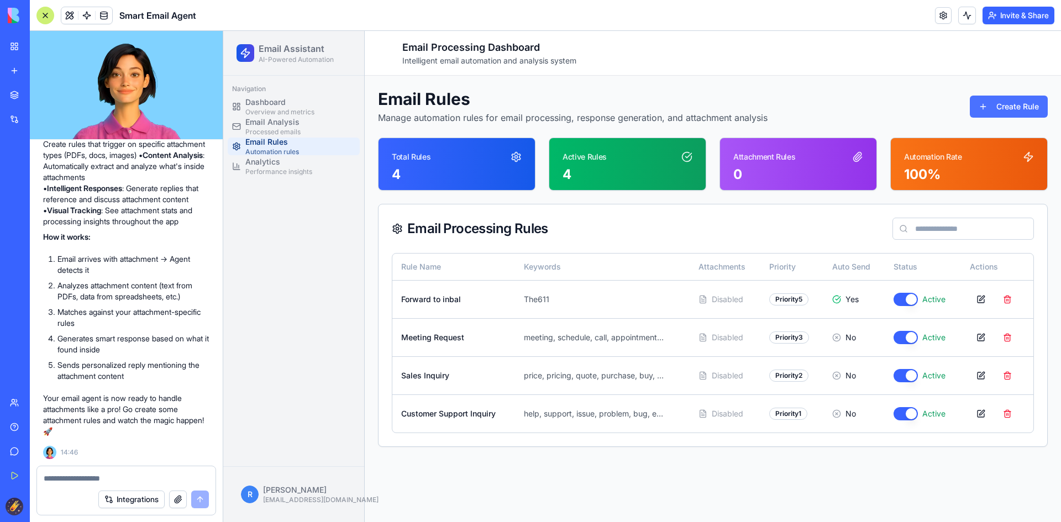
click at [1005, 100] on button "Create Rule" at bounding box center [1009, 107] width 78 height 22
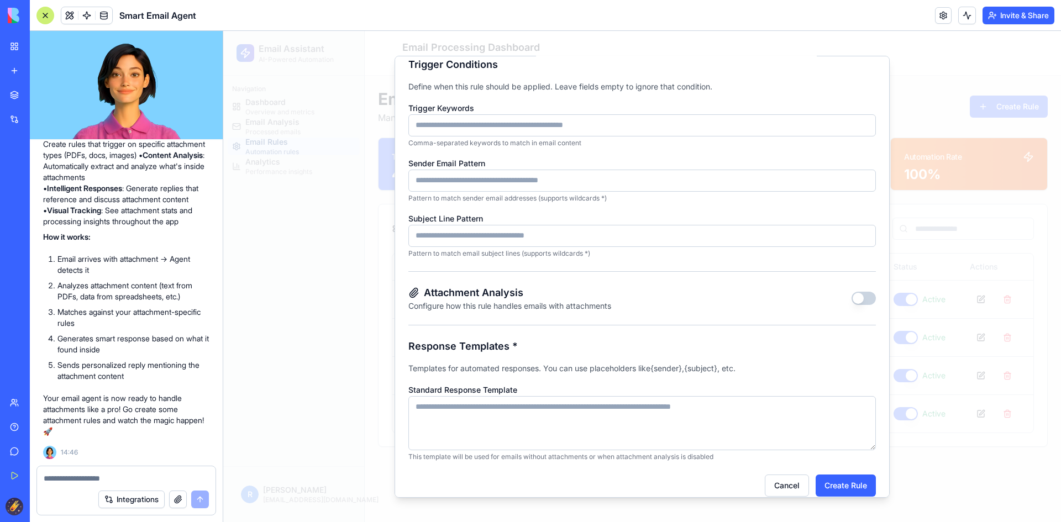
scroll to position [151, 0]
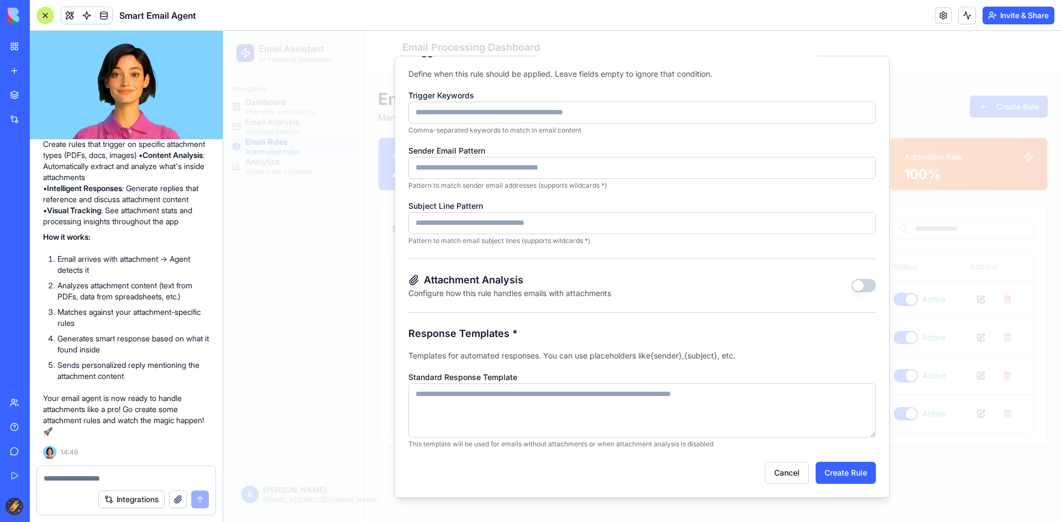
click at [852, 287] on button "button" at bounding box center [864, 285] width 24 height 13
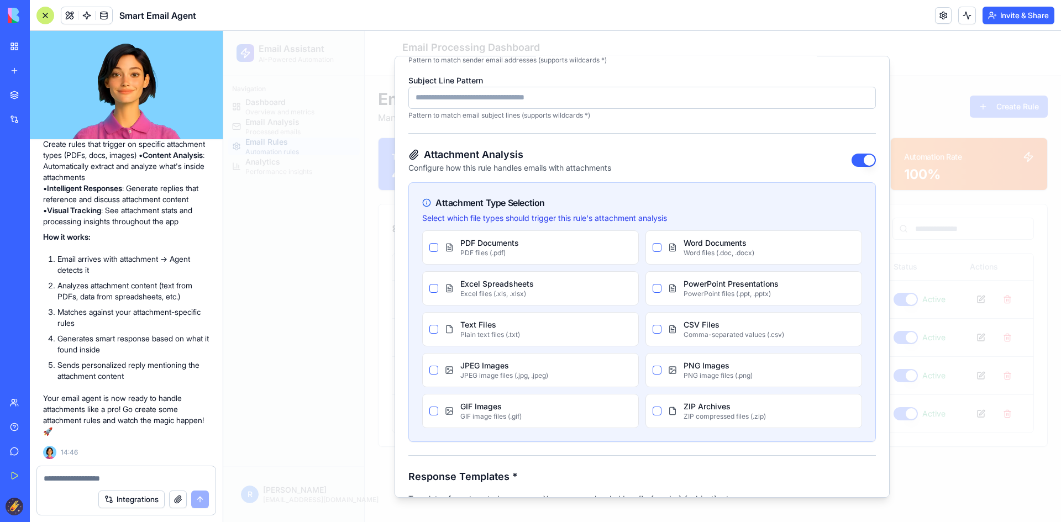
scroll to position [258, 0]
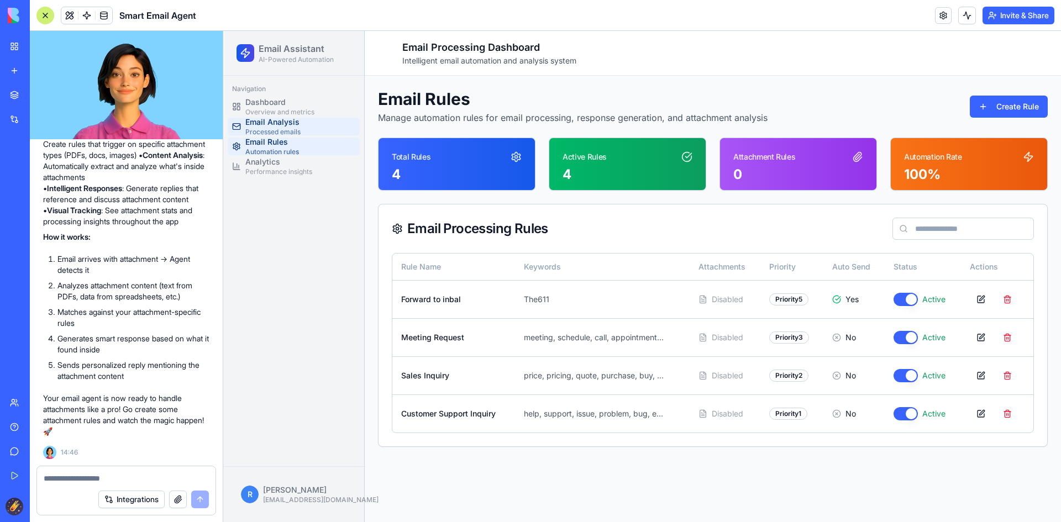
click at [285, 133] on span "Processed emails" at bounding box center [272, 132] width 55 height 9
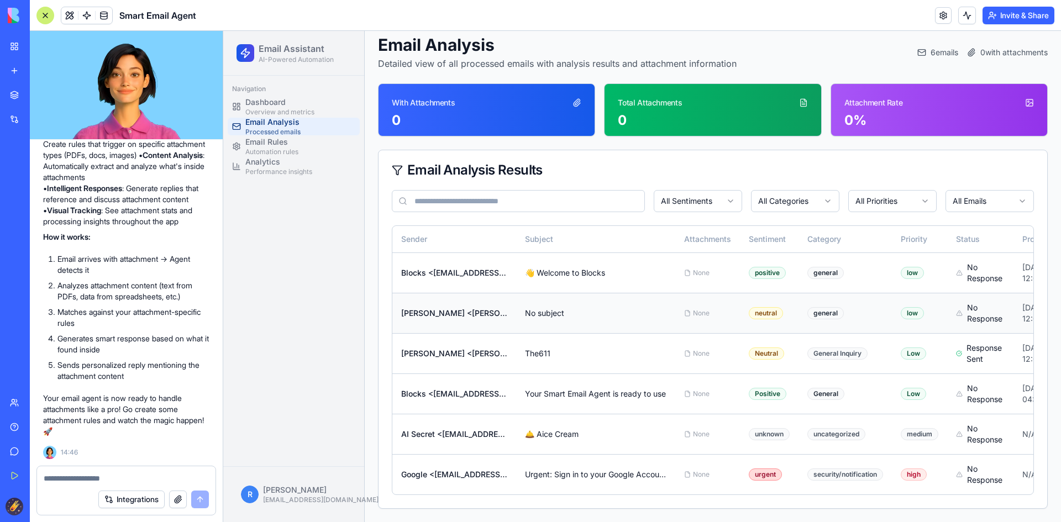
scroll to position [107, 0]
click at [281, 149] on span "Automation rules" at bounding box center [271, 152] width 53 height 9
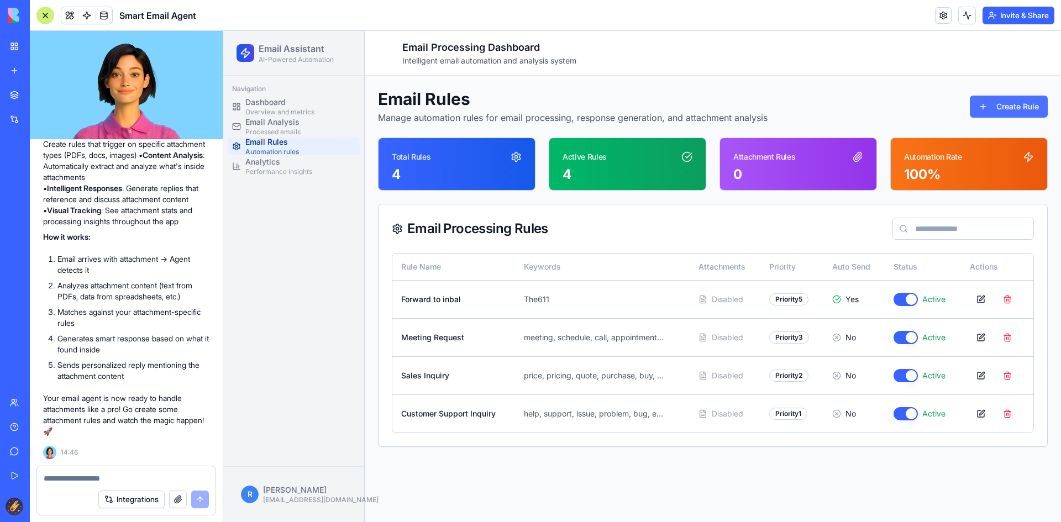
click at [1001, 100] on button "Create Rule" at bounding box center [1009, 107] width 78 height 22
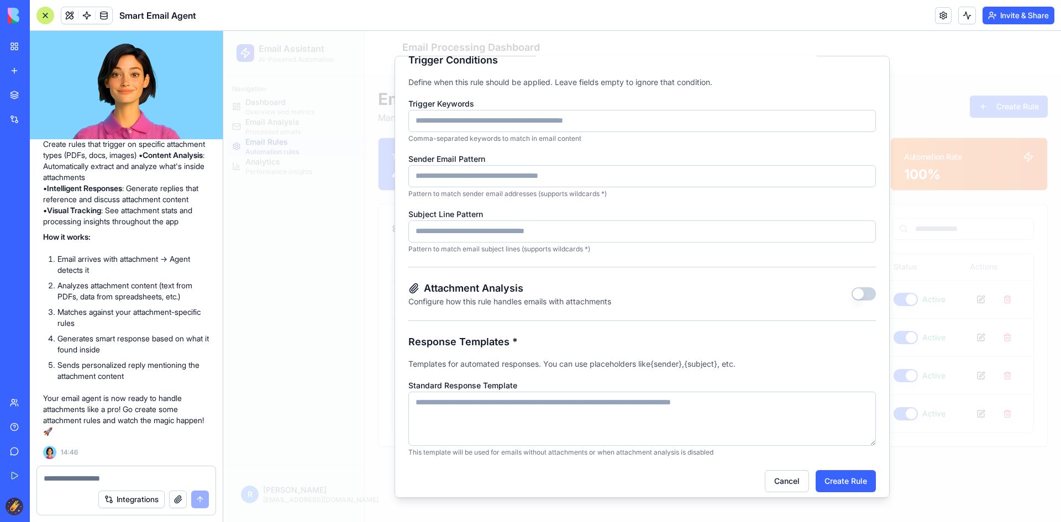
scroll to position [151, 0]
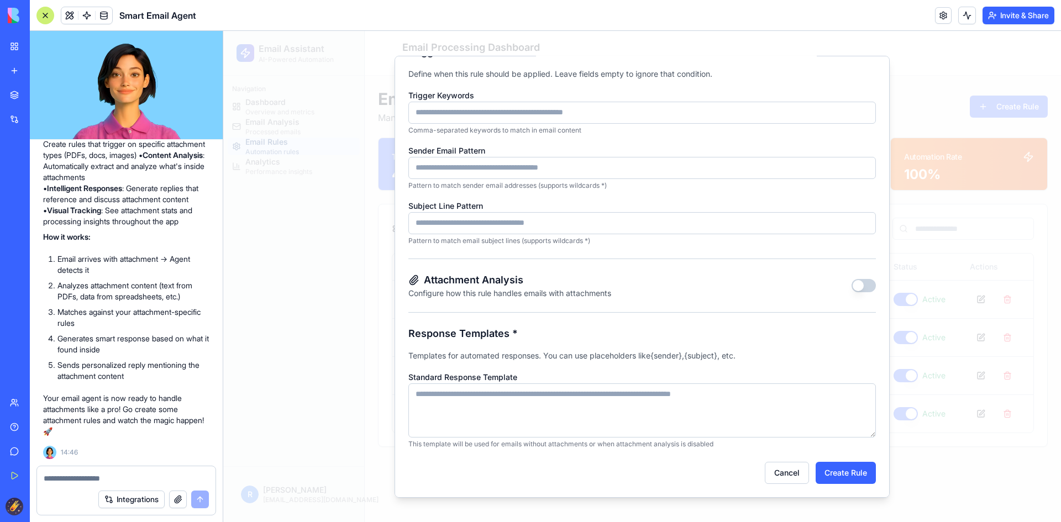
click at [857, 285] on button "button" at bounding box center [864, 285] width 24 height 13
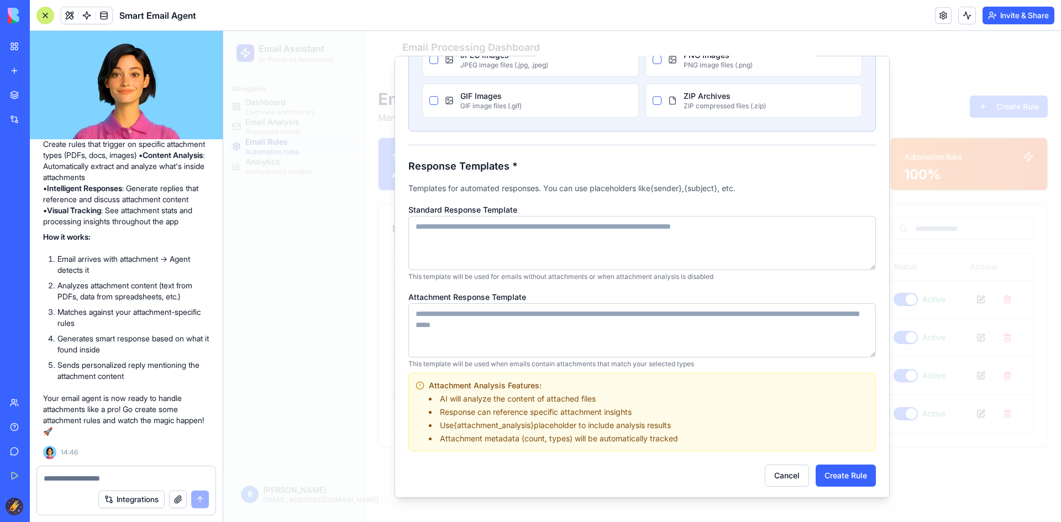
scroll to position [590, 0]
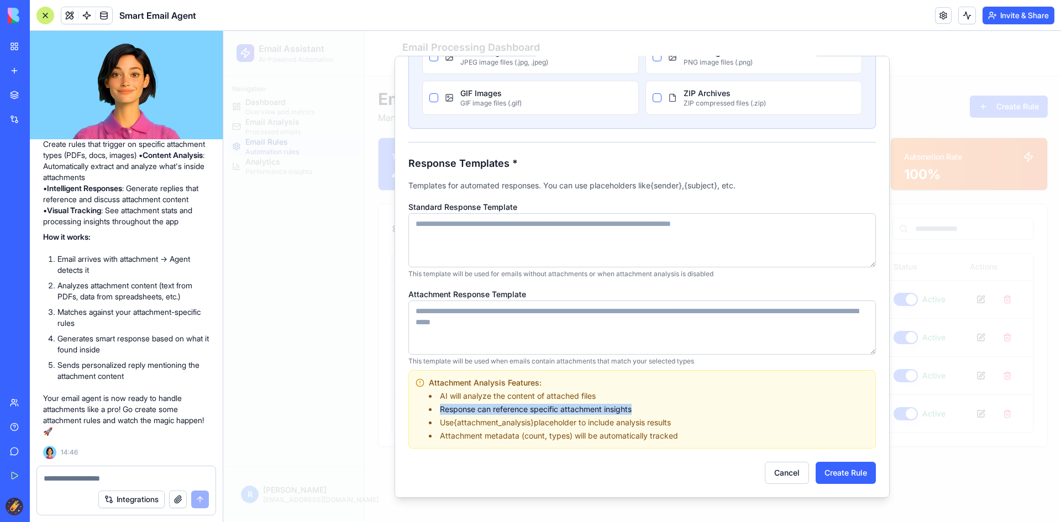
drag, startPoint x: 444, startPoint y: 405, endPoint x: 779, endPoint y: 415, distance: 335.2
click at [779, 415] on div "Attachment Analysis Features: AI will analyze the content of attached files Res…" at bounding box center [642, 409] width 453 height 64
